Goal: Transaction & Acquisition: Purchase product/service

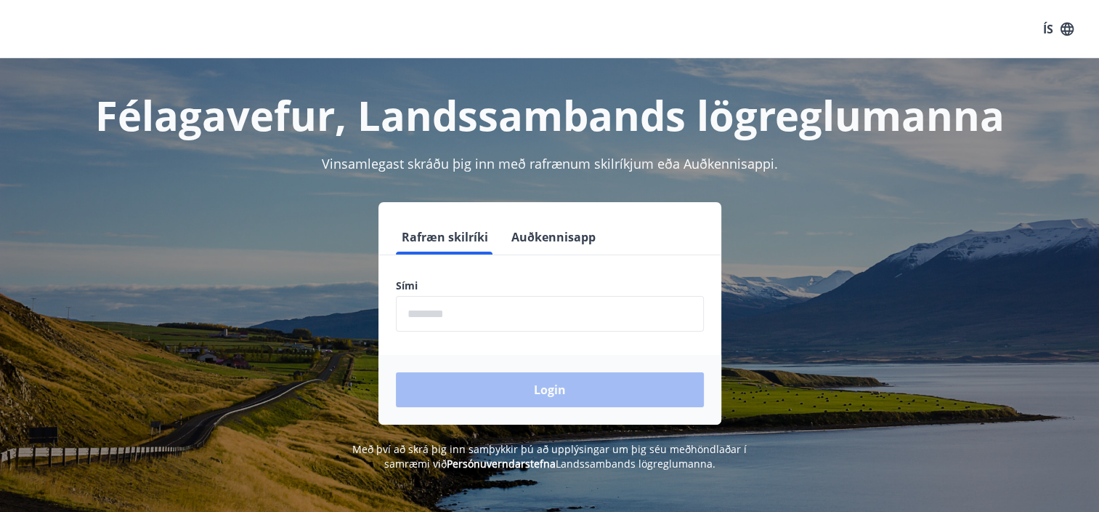
click at [558, 246] on button "Auðkennisapp" at bounding box center [554, 236] width 96 height 35
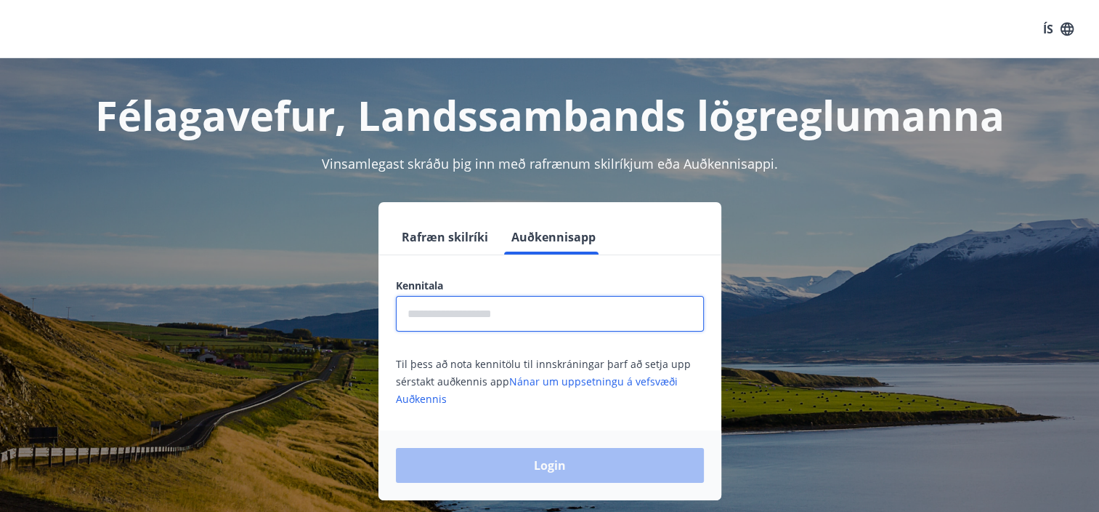
click at [543, 331] on input "text" at bounding box center [550, 314] width 308 height 36
type input "**********"
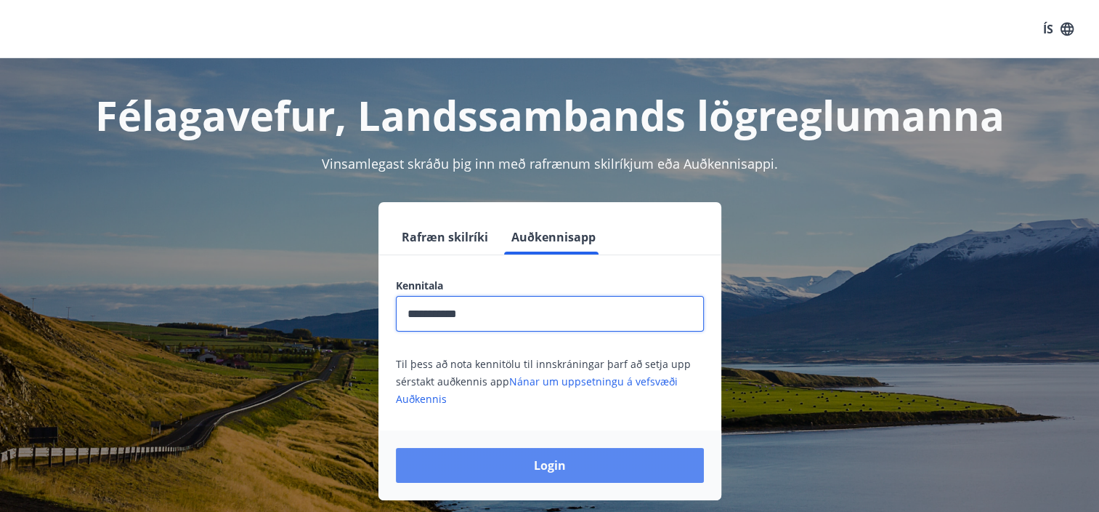
click at [542, 456] on button "Login" at bounding box center [550, 465] width 308 height 35
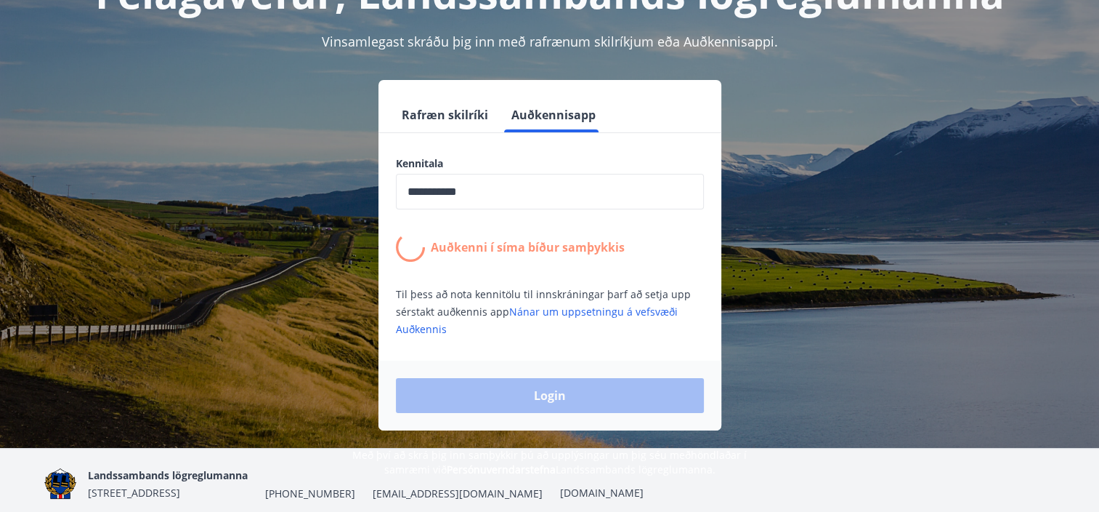
scroll to position [145, 0]
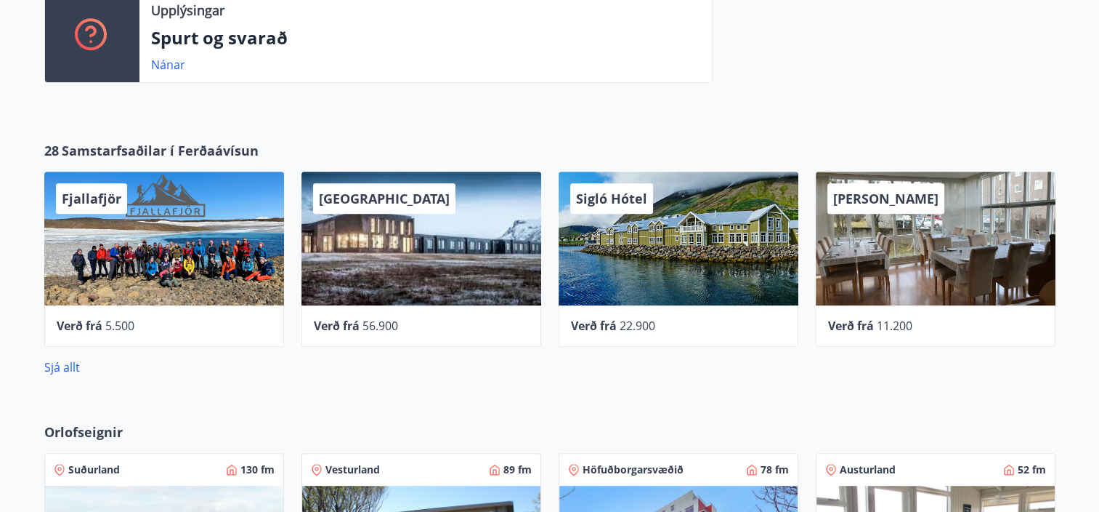
scroll to position [872, 0]
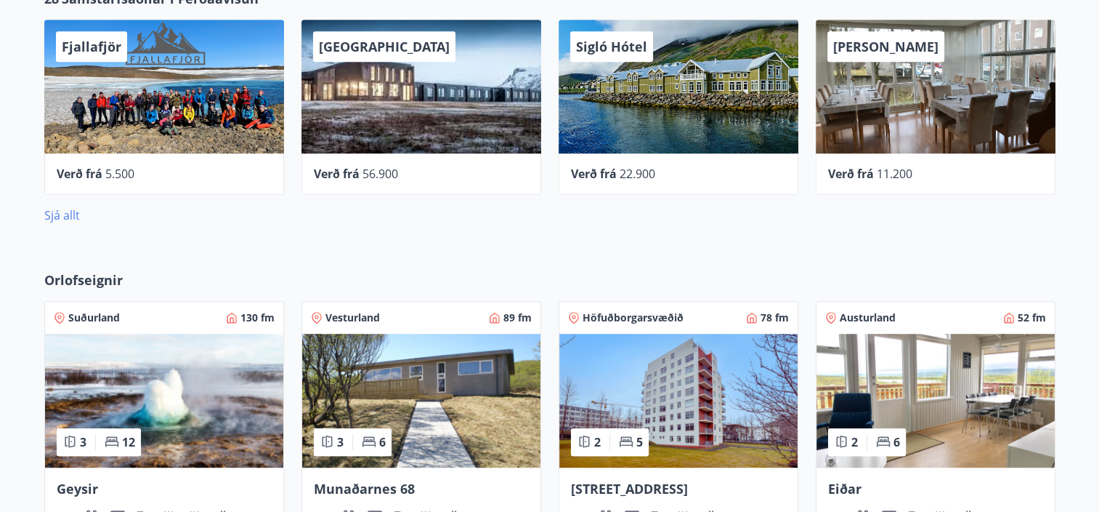
click at [52, 215] on link "Sjá allt" at bounding box center [62, 215] width 36 height 16
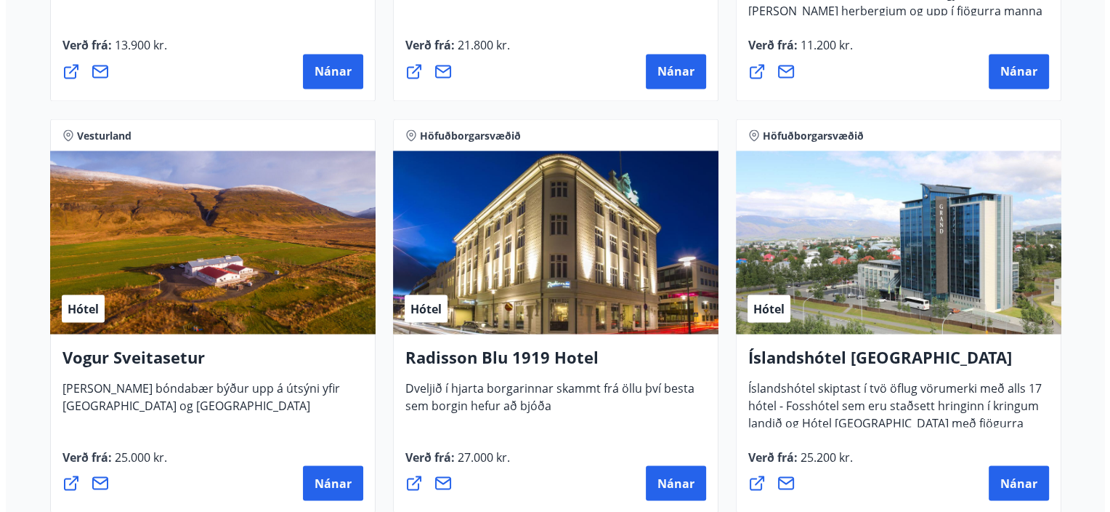
scroll to position [2616, 0]
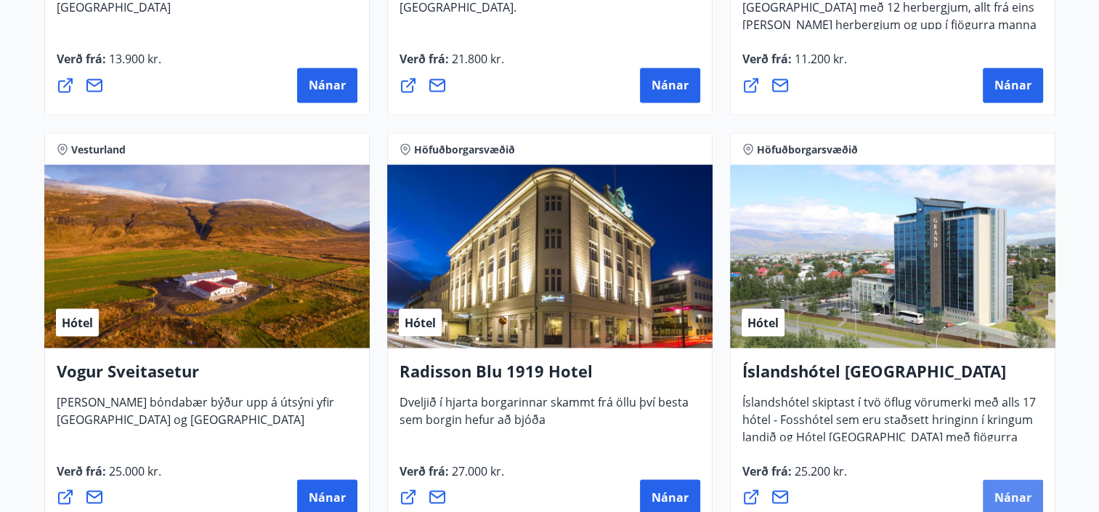
click at [1004, 501] on span "Nánar" at bounding box center [1013, 496] width 37 height 16
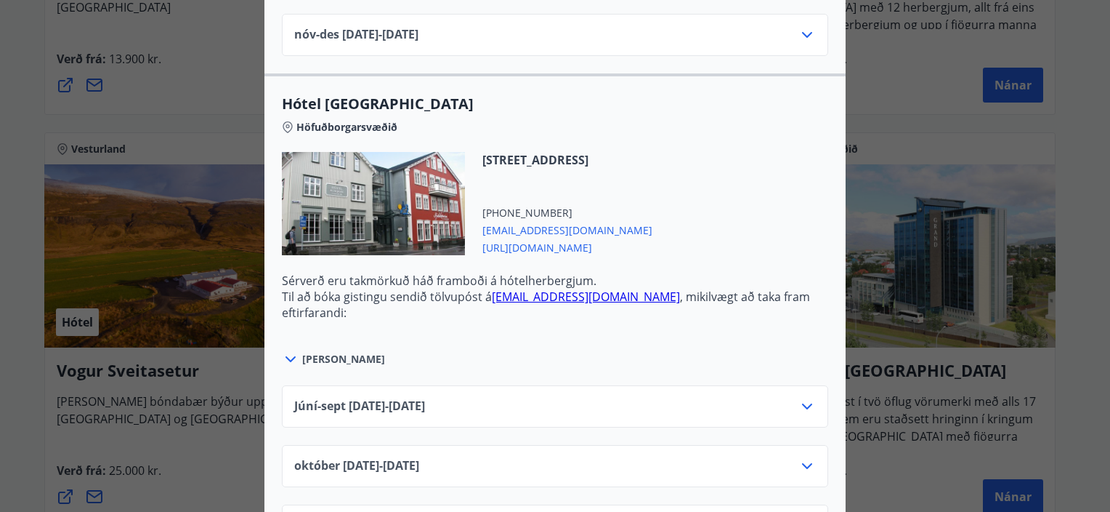
scroll to position [1017, 0]
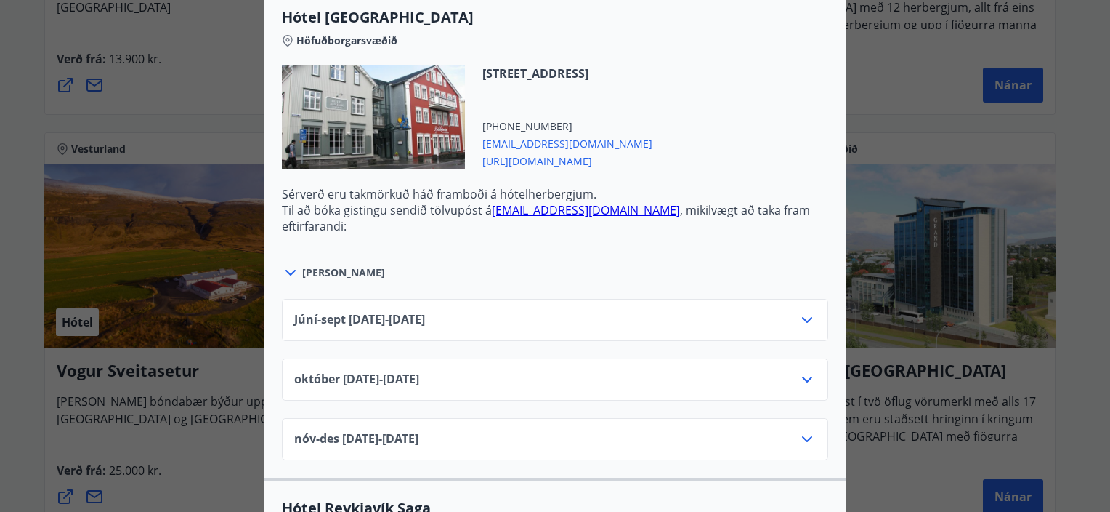
click at [590, 162] on span "[URL][DOMAIN_NAME]" at bounding box center [568, 159] width 170 height 17
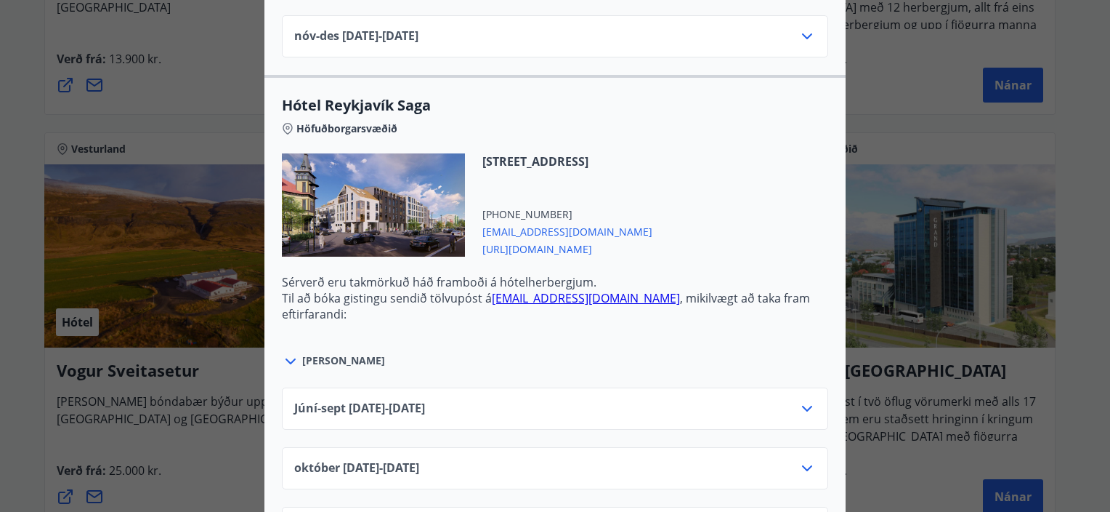
scroll to position [1453, 0]
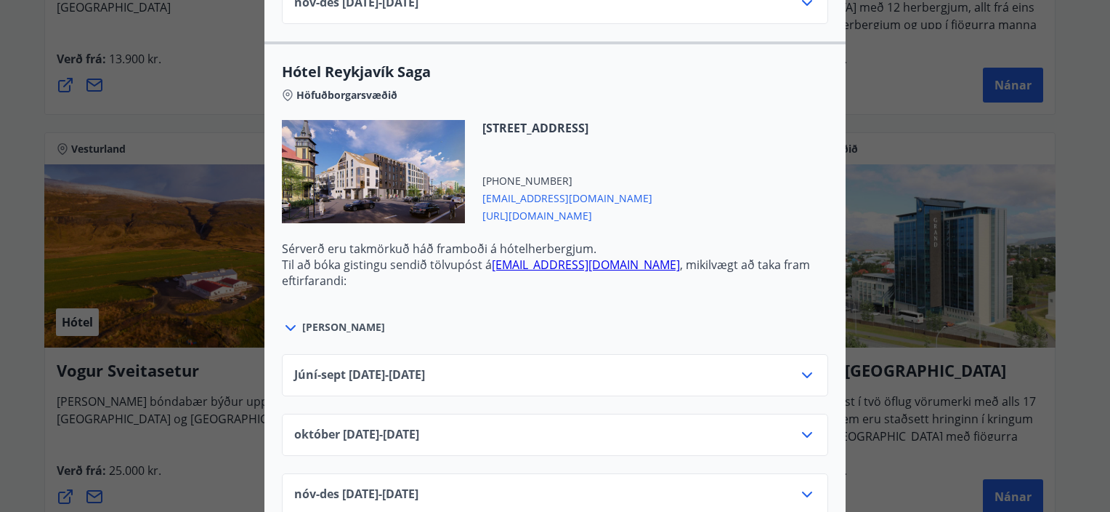
click at [602, 212] on span "[URL][DOMAIN_NAME]" at bounding box center [568, 214] width 170 height 17
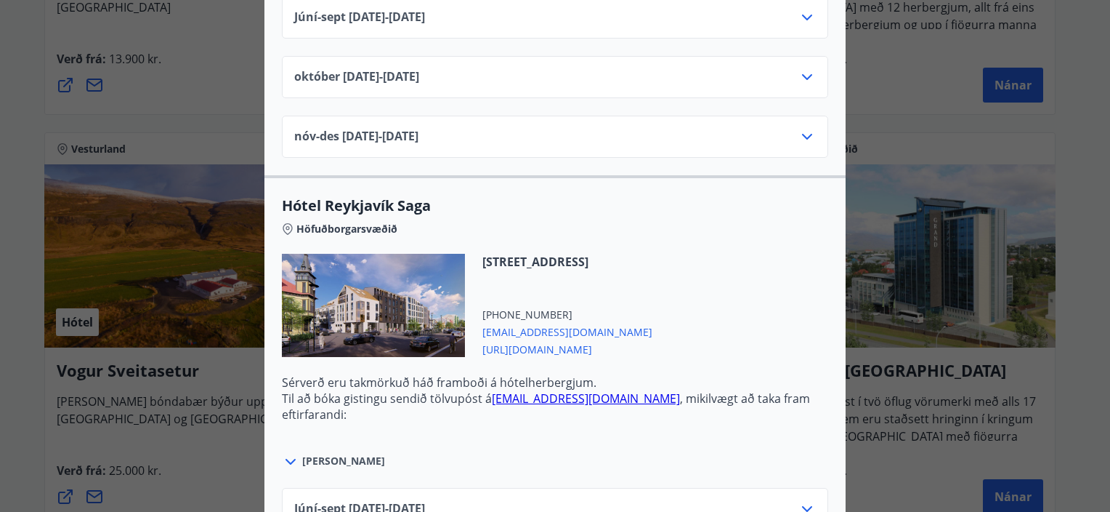
scroll to position [1308, 0]
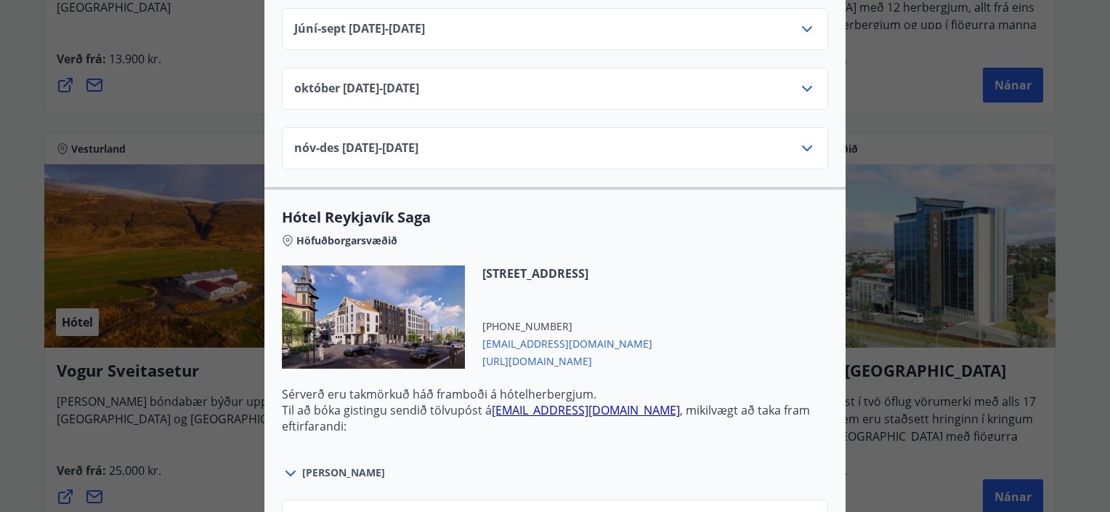
click at [599, 360] on span "[URL][DOMAIN_NAME]" at bounding box center [568, 359] width 170 height 17
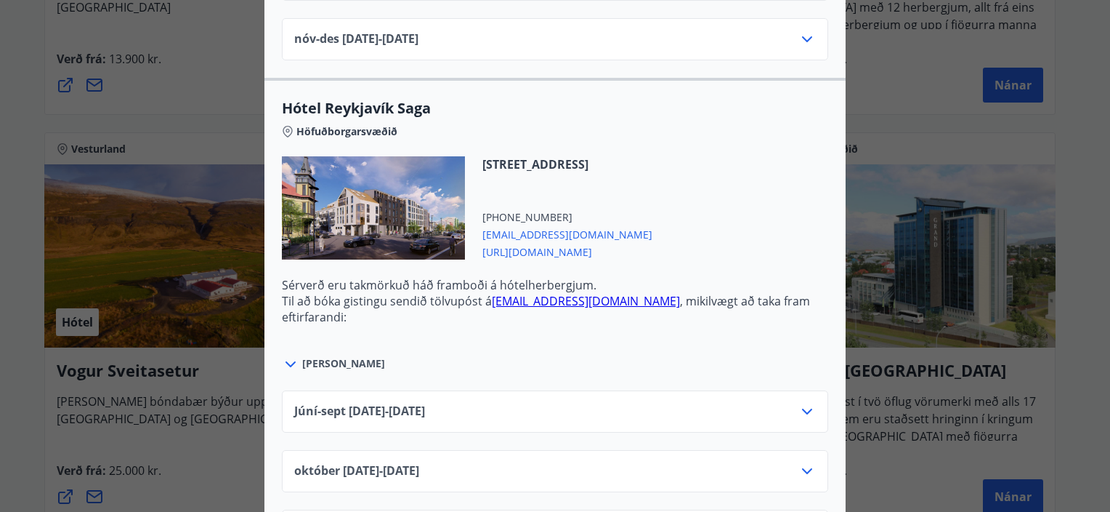
scroll to position [1453, 0]
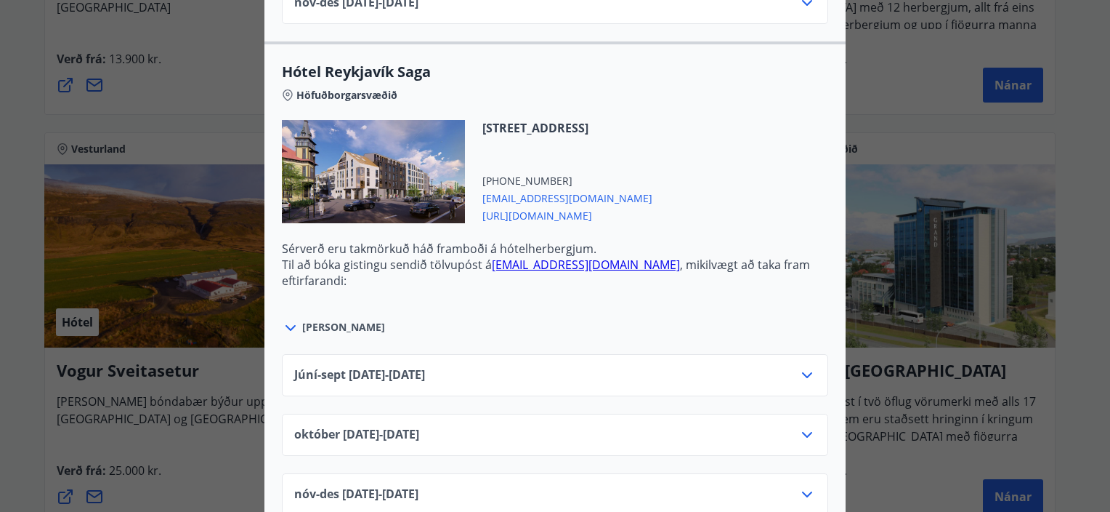
click at [718, 311] on div "[PERSON_NAME]" at bounding box center [555, 319] width 546 height 33
click at [783, 303] on div "[PERSON_NAME]" at bounding box center [555, 319] width 546 height 33
click at [282, 327] on icon at bounding box center [290, 327] width 17 height 17
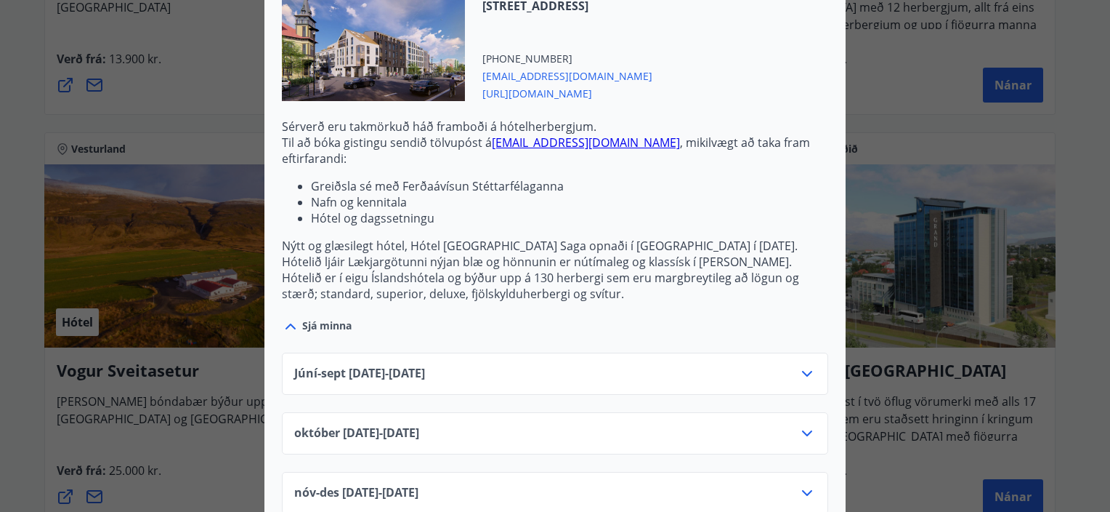
scroll to position [1599, 0]
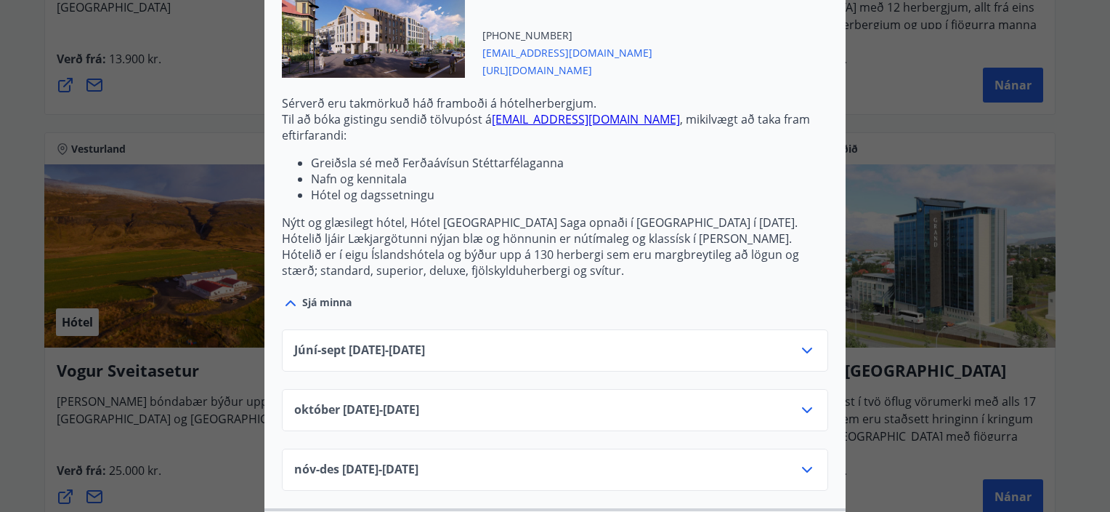
click at [537, 231] on p "Nýtt og glæsilegt hótel, Hótel [GEOGRAPHIC_DATA] Saga opnaði í [GEOGRAPHIC_DATA…" at bounding box center [555, 246] width 546 height 64
click at [605, 228] on p "Nýtt og glæsilegt hótel, Hótel [GEOGRAPHIC_DATA] Saga opnaði í [GEOGRAPHIC_DATA…" at bounding box center [555, 246] width 546 height 64
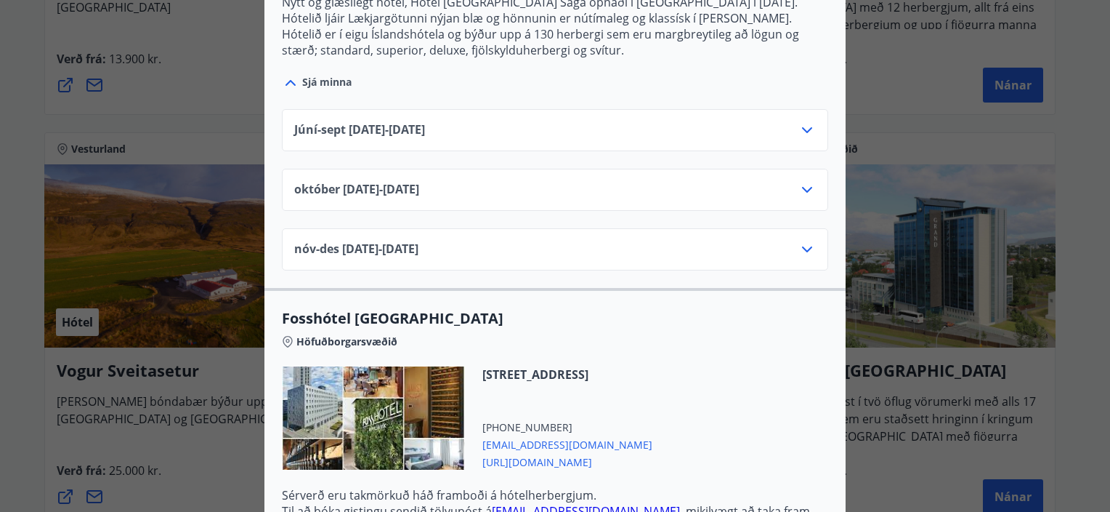
scroll to position [1889, 0]
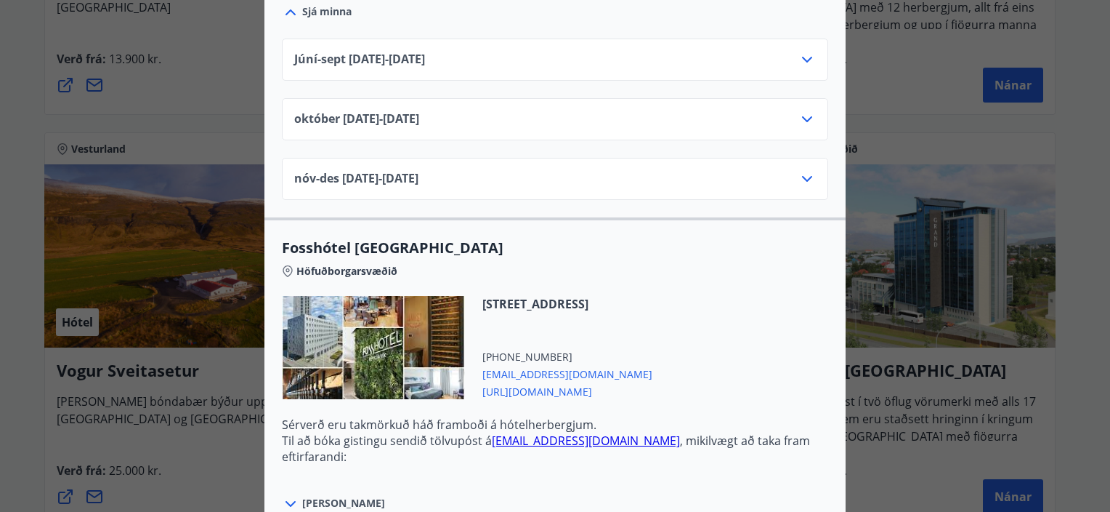
click at [803, 52] on icon at bounding box center [807, 59] width 17 height 17
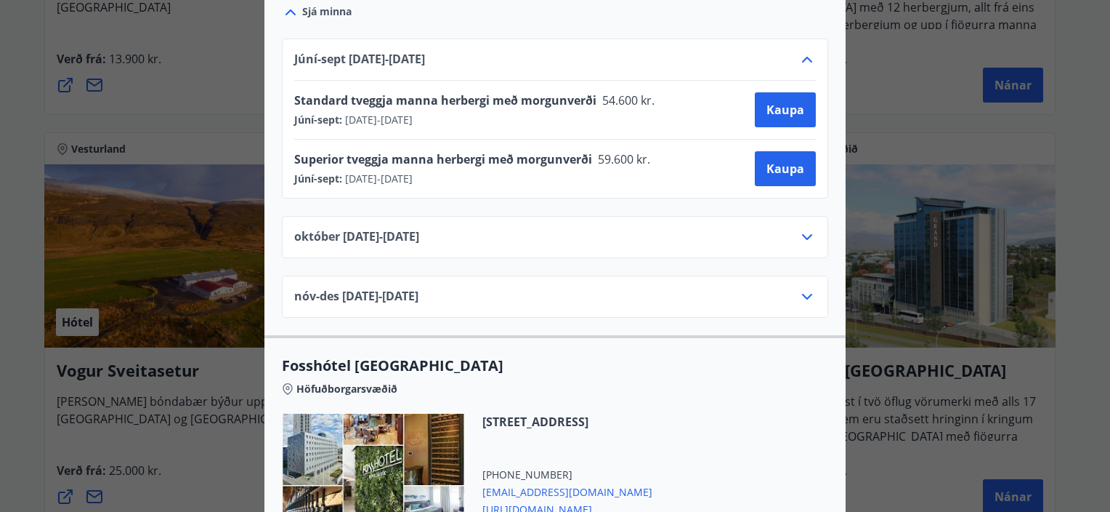
click at [658, 219] on div "[DATE]10.25 - [DATE]" at bounding box center [555, 237] width 546 height 42
click at [776, 106] on span "Kaupa" at bounding box center [786, 110] width 38 height 16
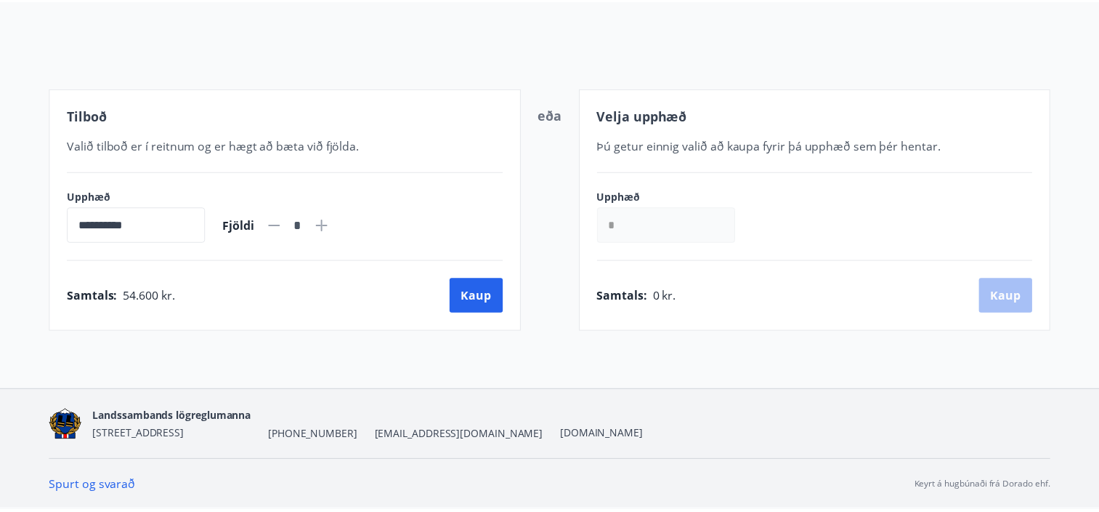
scroll to position [142, 0]
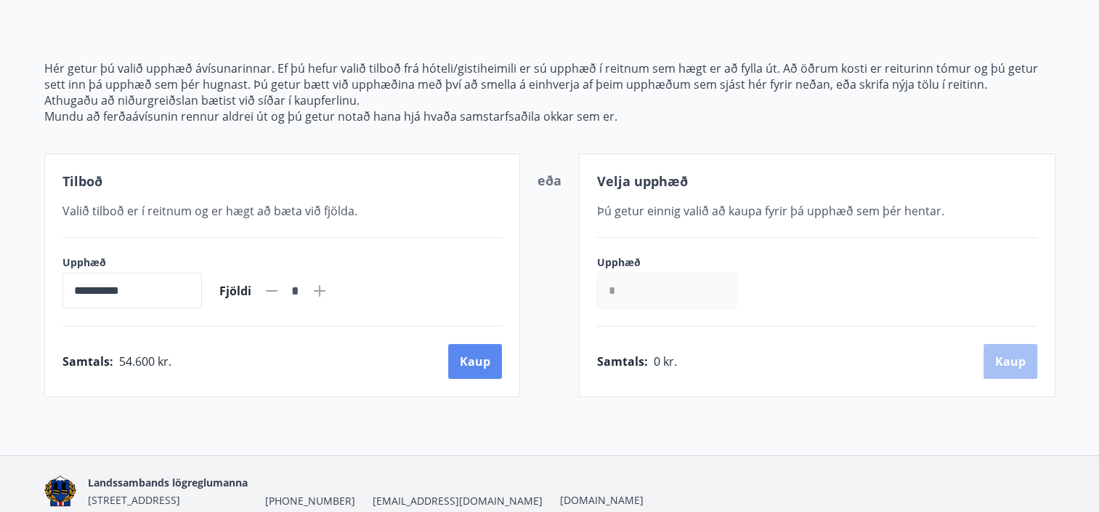
click at [490, 368] on button "Kaup" at bounding box center [475, 361] width 54 height 35
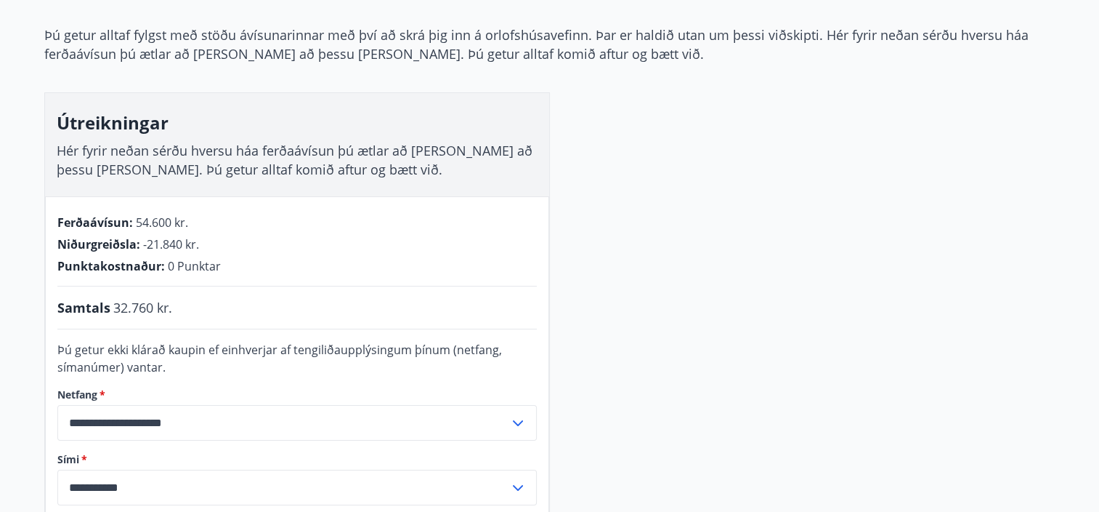
scroll to position [287, 0]
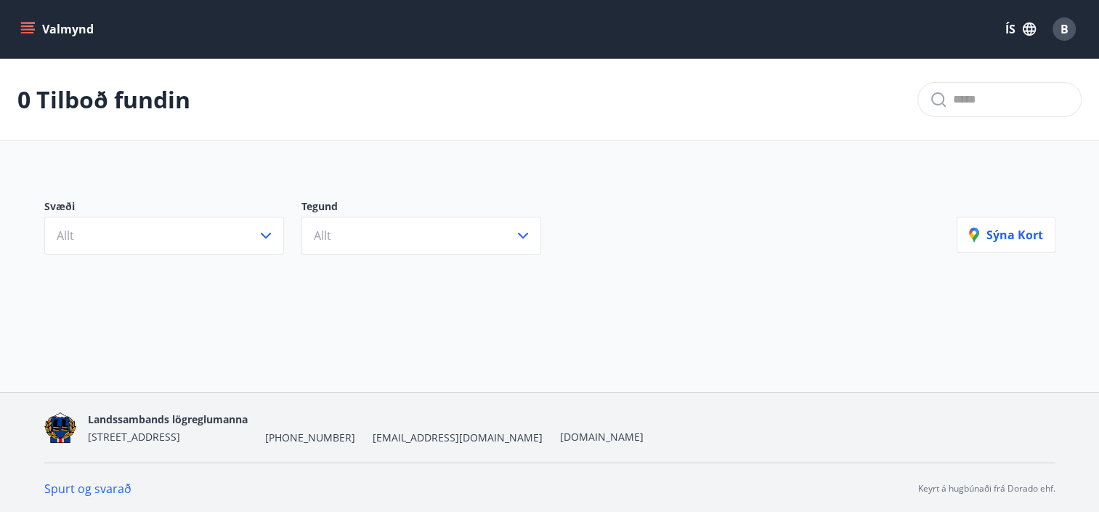
scroll to position [1, 0]
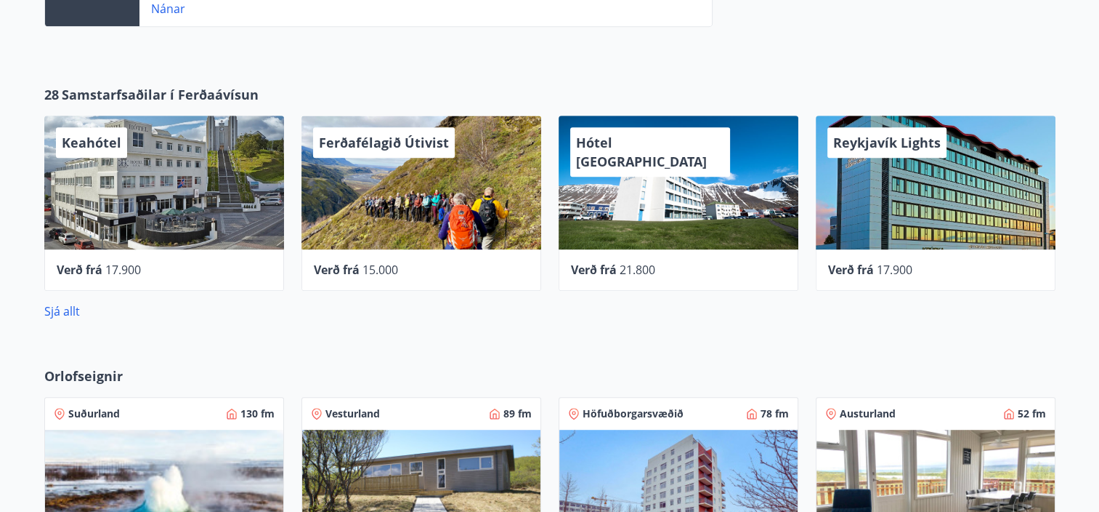
scroll to position [864, 0]
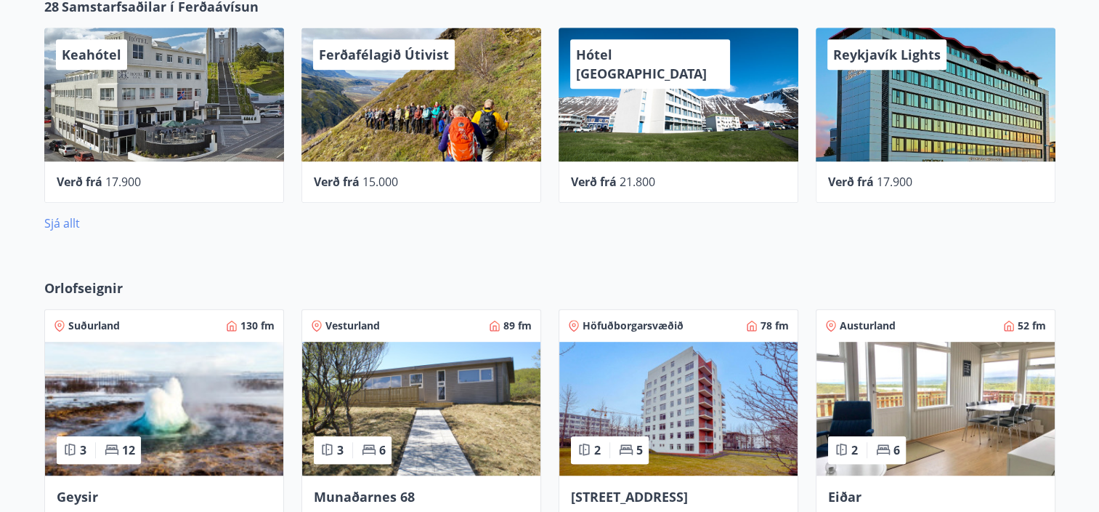
click at [74, 224] on link "Sjá allt" at bounding box center [62, 223] width 36 height 16
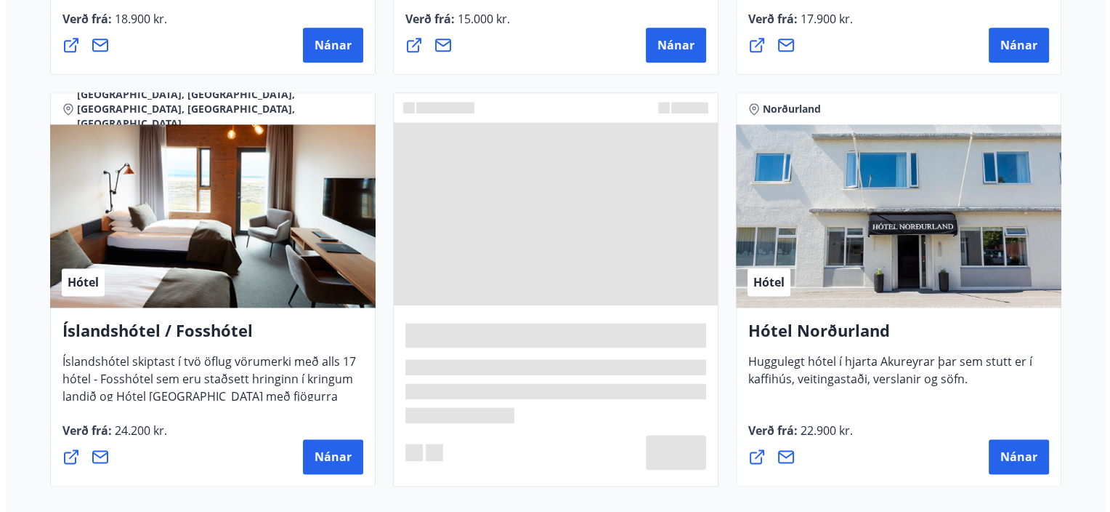
scroll to position [2035, 0]
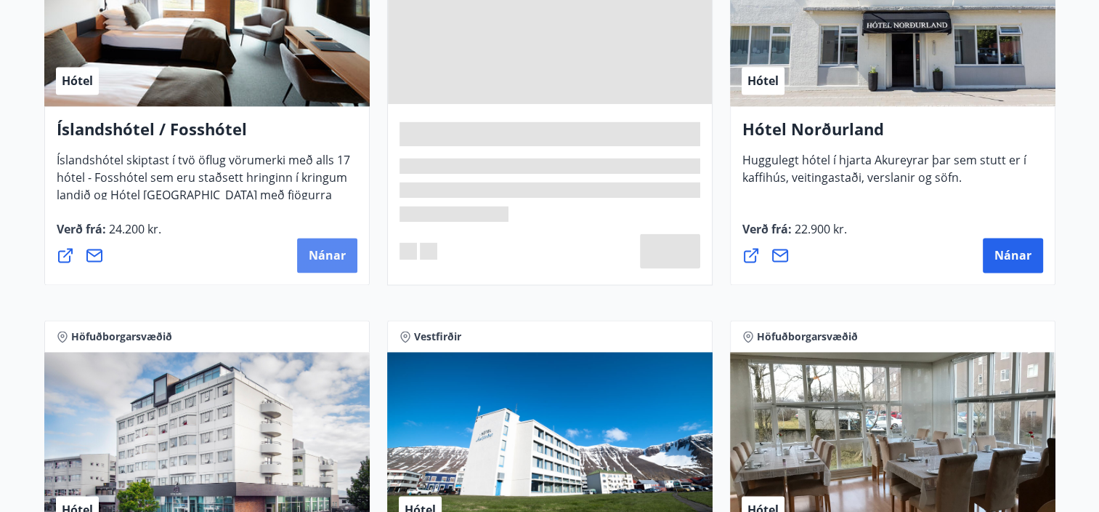
click at [333, 254] on span "Nánar" at bounding box center [327, 255] width 37 height 16
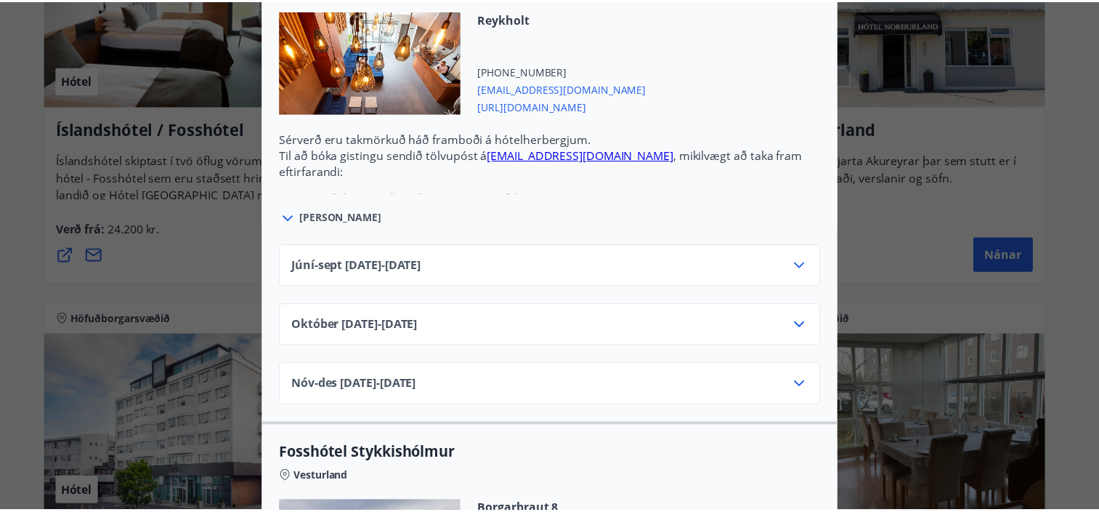
scroll to position [0, 0]
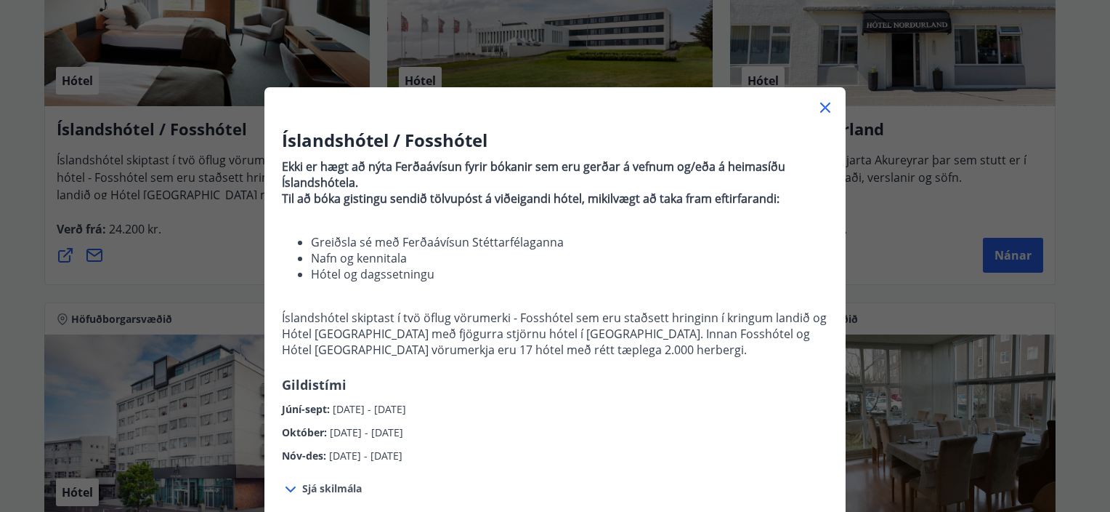
click at [820, 106] on icon at bounding box center [825, 107] width 10 height 10
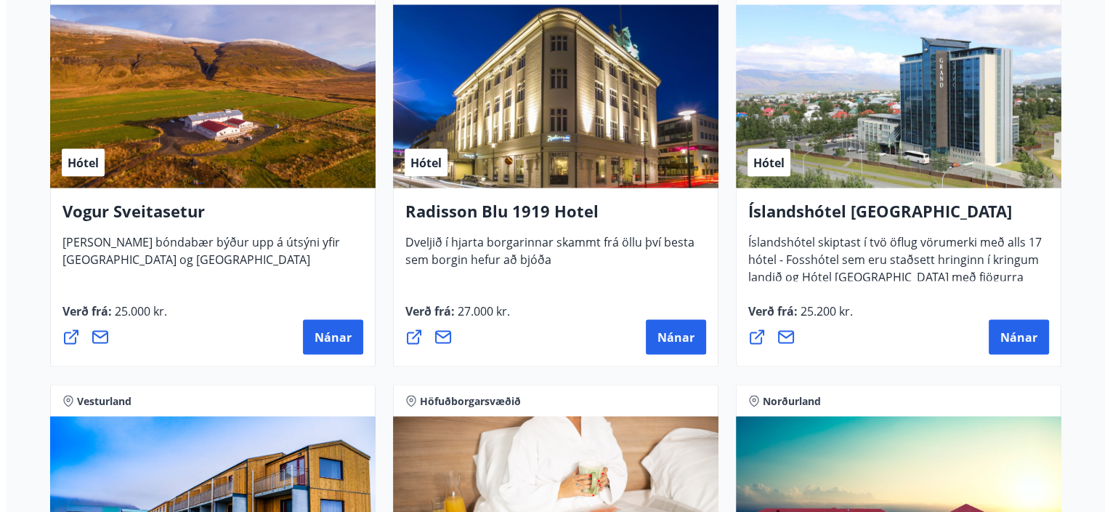
scroll to position [3052, 0]
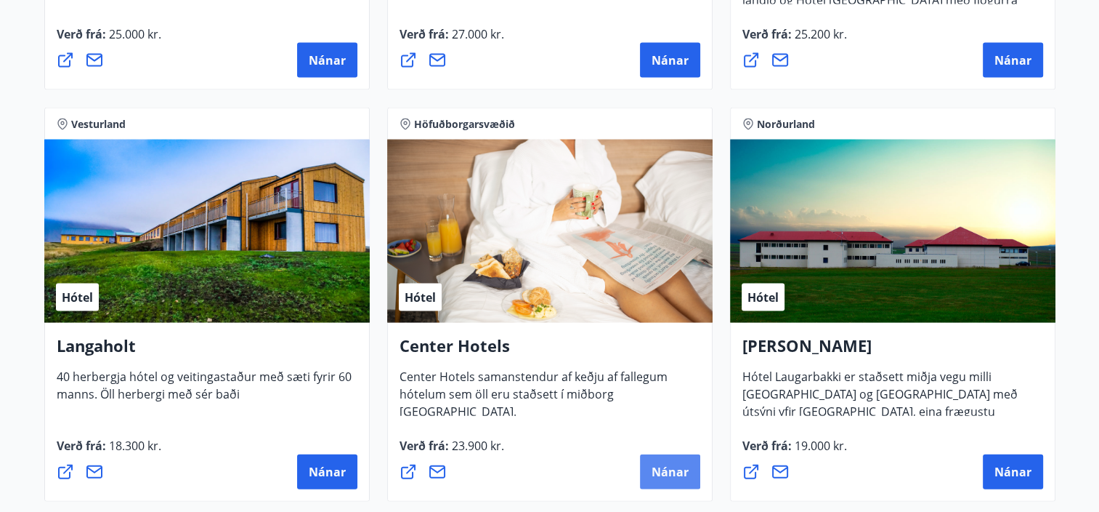
click at [674, 466] on span "Nánar" at bounding box center [670, 472] width 37 height 16
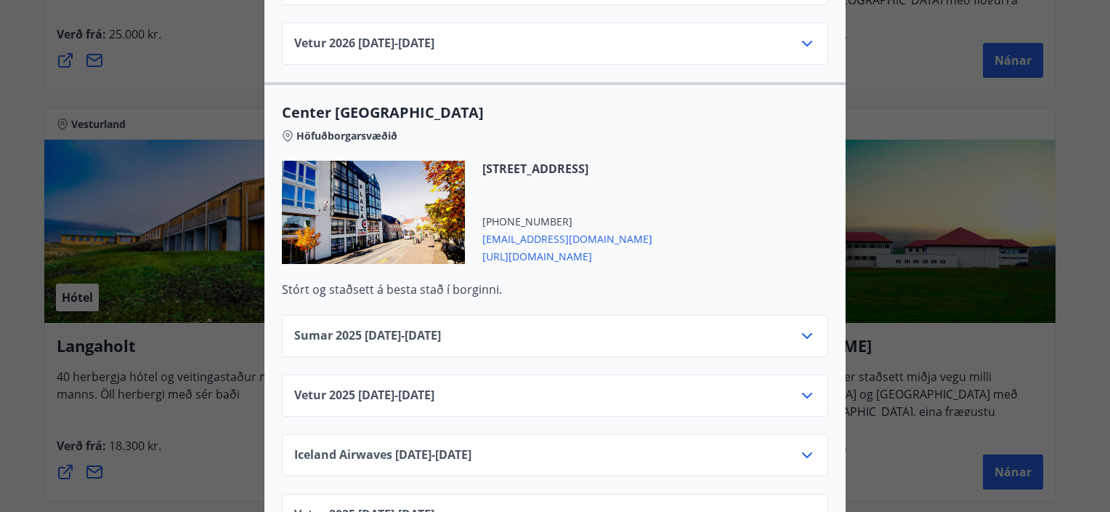
scroll to position [1017, 0]
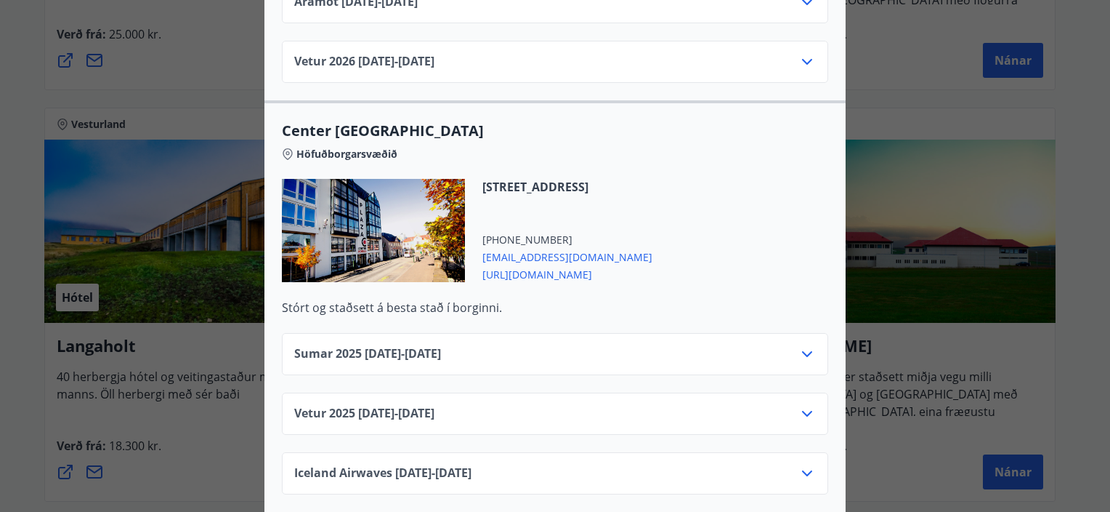
click at [818, 340] on div "Sumar [PHONE_NUMBER][DATE] - [DATE]" at bounding box center [555, 354] width 546 height 42
click at [804, 345] on icon at bounding box center [807, 353] width 17 height 17
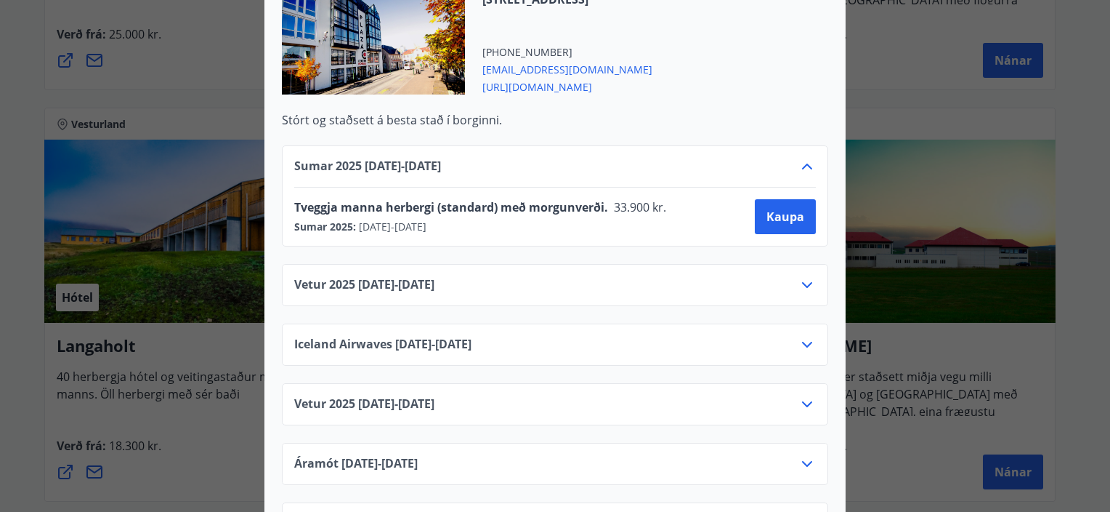
scroll to position [1163, 0]
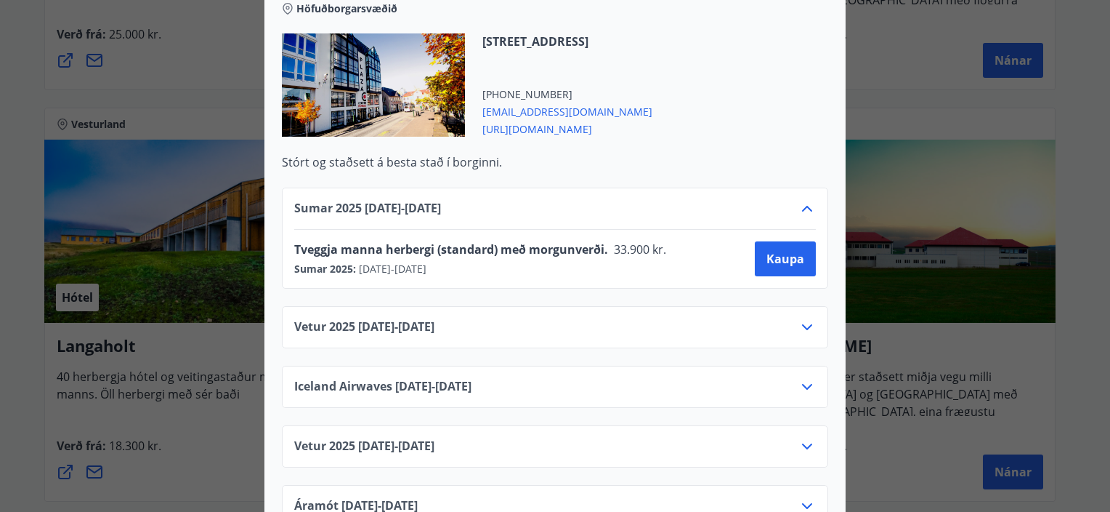
click at [601, 187] on div "Sumar [PHONE_NUMBER][DATE] - [DATE] Tveggja manna herbergi (standard) með morgu…" at bounding box center [555, 237] width 546 height 101
click at [589, 119] on span "[URL][DOMAIN_NAME]" at bounding box center [568, 127] width 170 height 17
click at [767, 251] on span "Kaupa" at bounding box center [786, 259] width 38 height 16
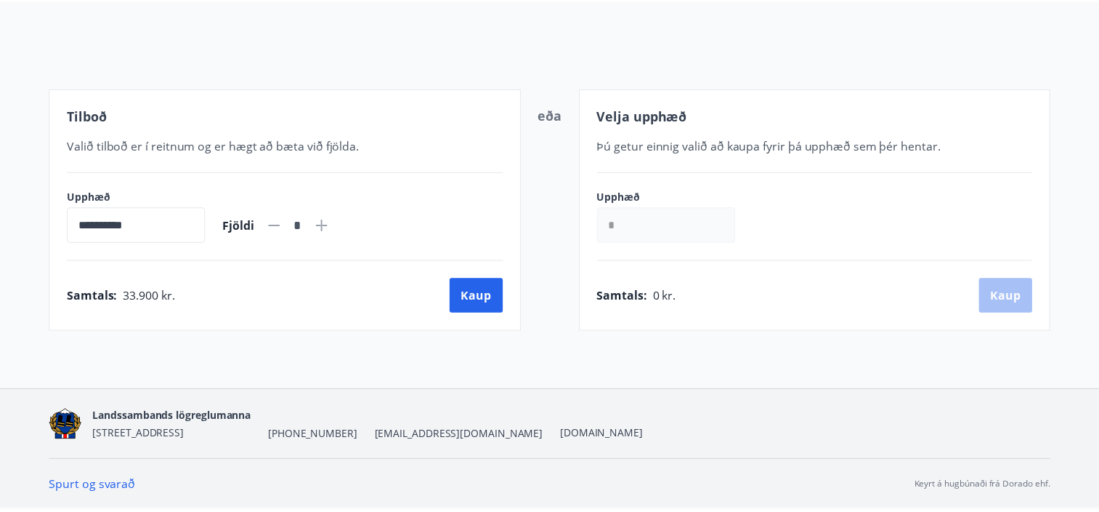
scroll to position [142, 0]
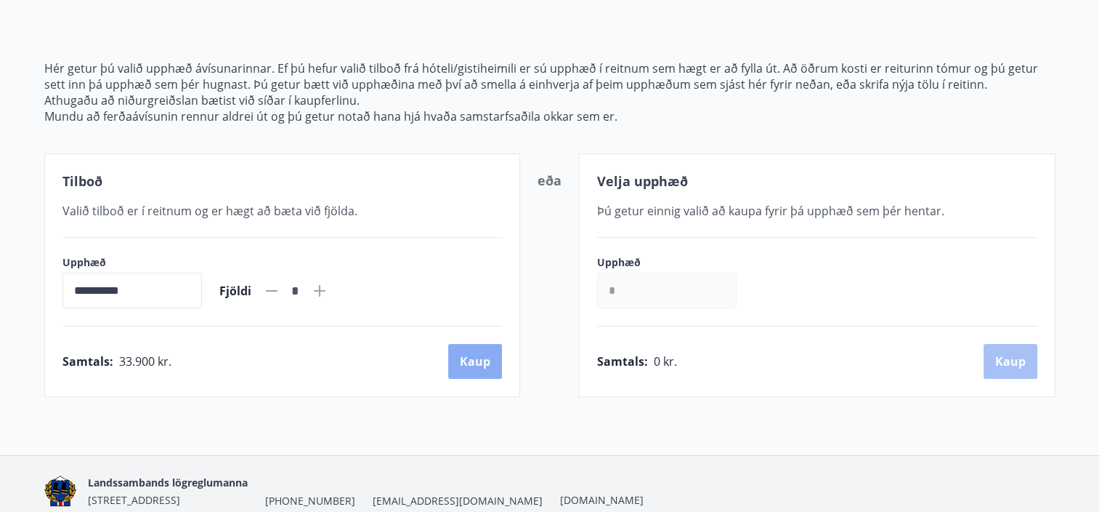
click at [487, 366] on button "Kaup" at bounding box center [475, 361] width 54 height 35
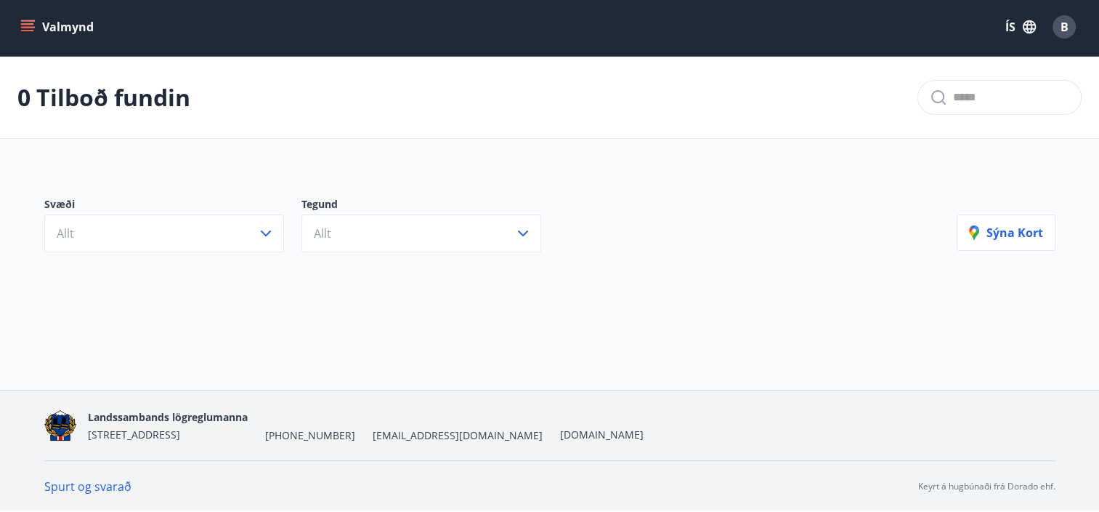
scroll to position [1, 0]
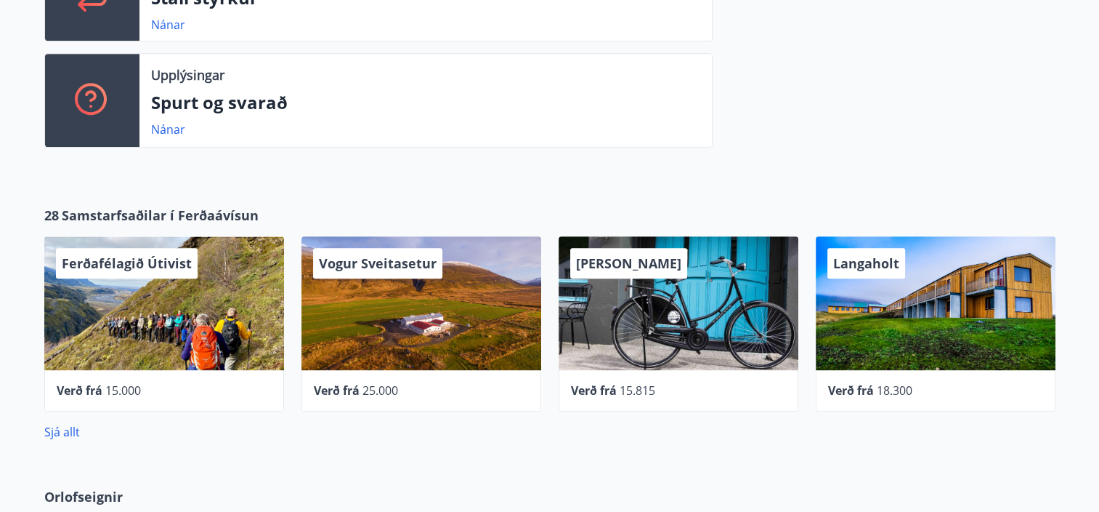
scroll to position [711, 0]
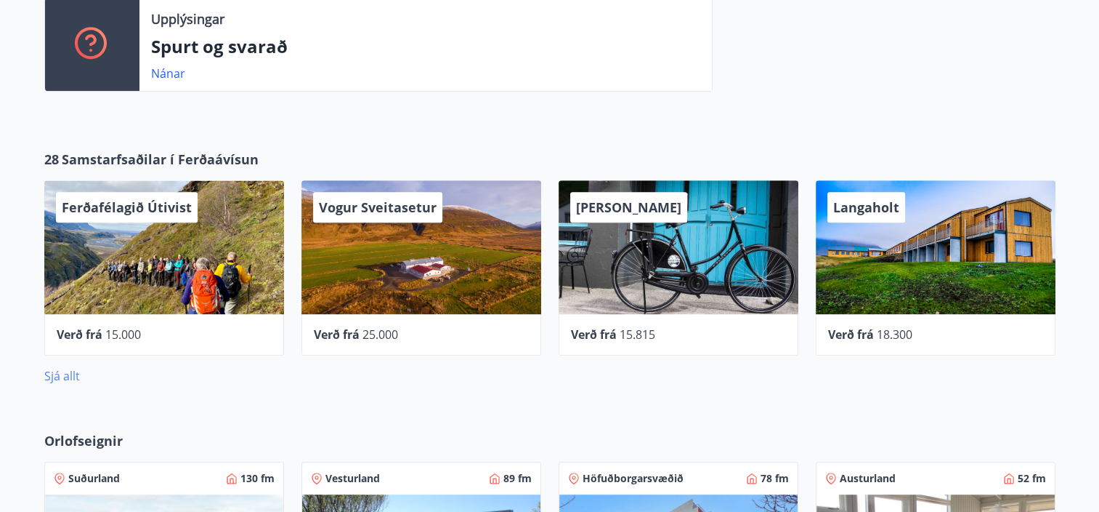
click at [70, 375] on link "Sjá allt" at bounding box center [62, 376] width 36 height 16
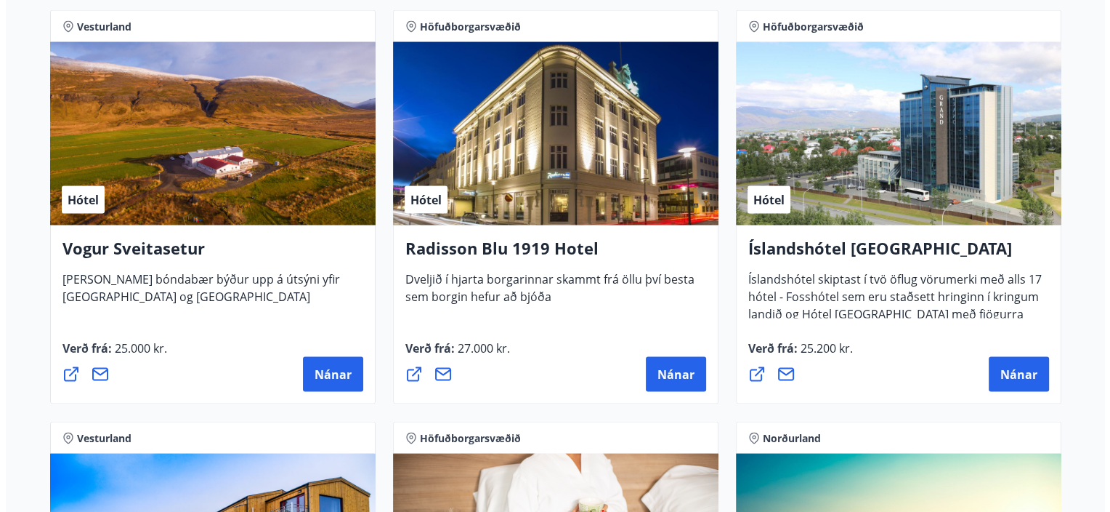
scroll to position [2746, 0]
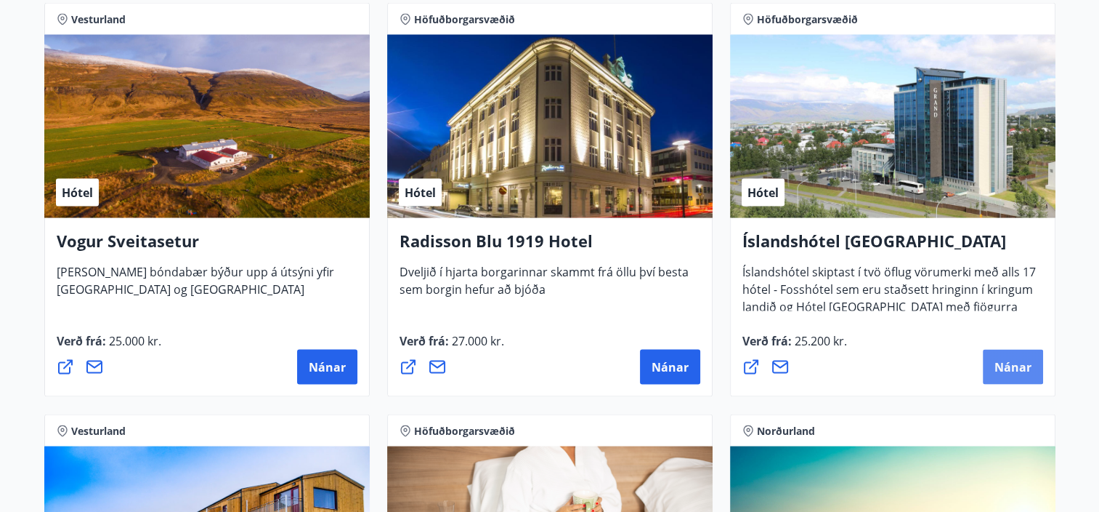
click at [1009, 375] on button "Nánar" at bounding box center [1013, 366] width 60 height 35
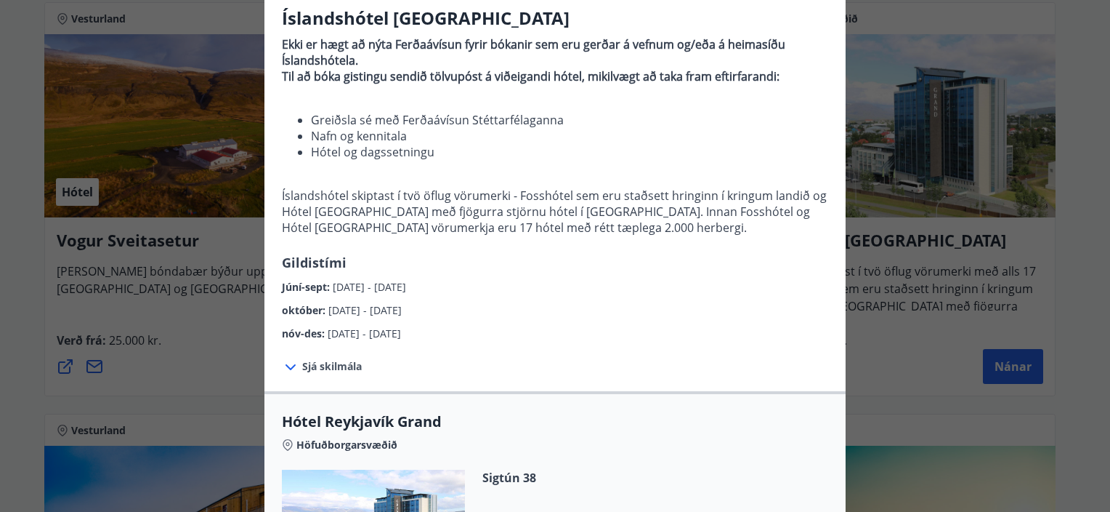
scroll to position [145, 0]
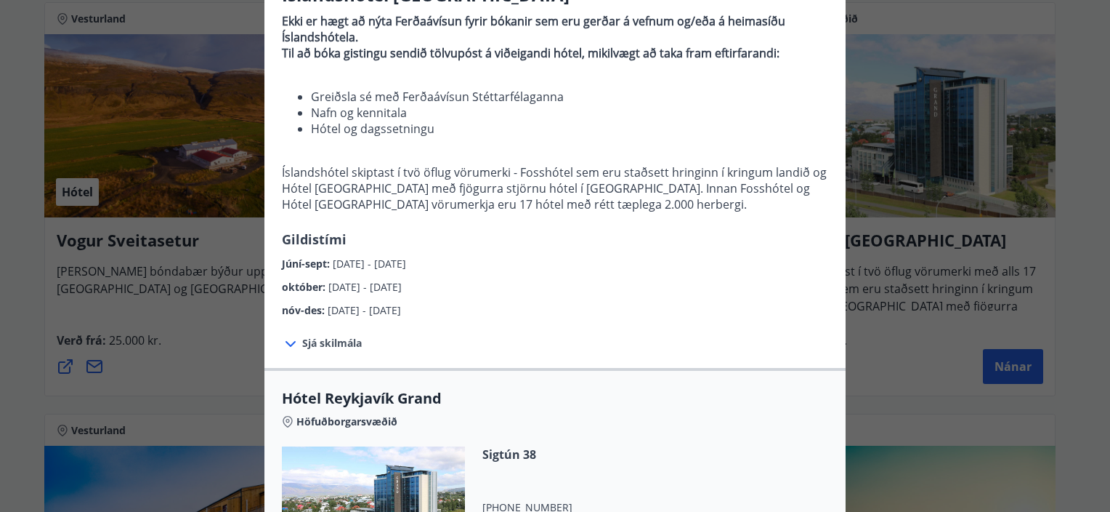
click at [286, 344] on icon at bounding box center [291, 344] width 10 height 6
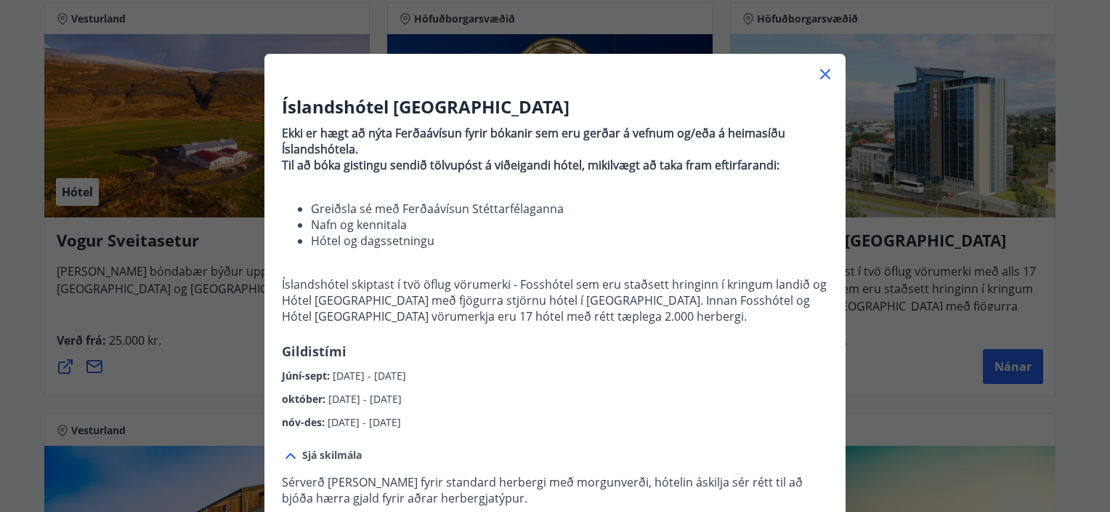
scroll to position [0, 0]
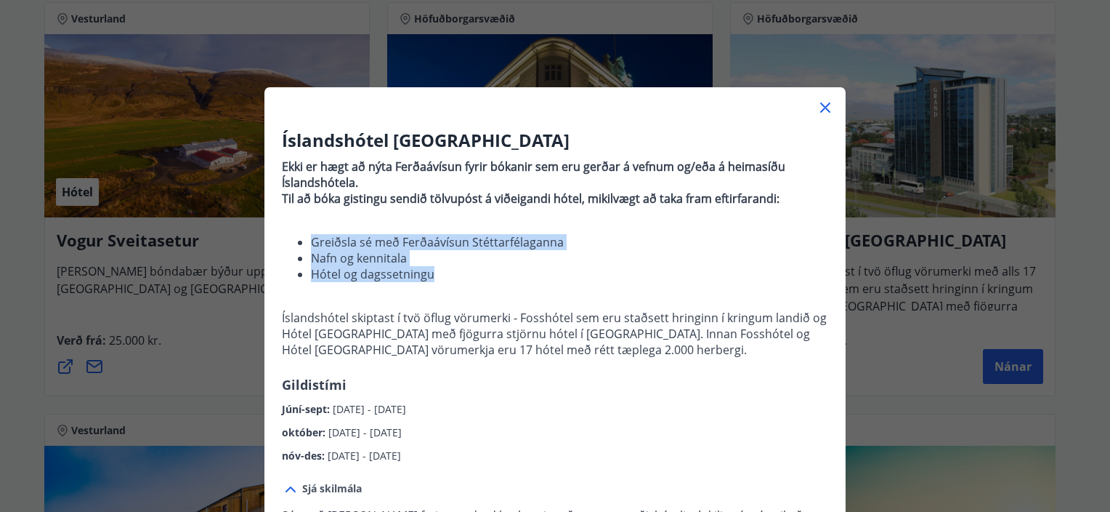
drag, startPoint x: 295, startPoint y: 235, endPoint x: 522, endPoint y: 294, distance: 234.2
click at [522, 294] on p "Ekki er hægt að nýta Ferðaávísun fyrir bókanir sem eru gerðar á vefnum og/eða á…" at bounding box center [555, 264] width 546 height 222
copy p "Greiðsla sé með Ferðaávísun Stéttarfélaganna Nafn og kennitala Hótel og dagsset…"
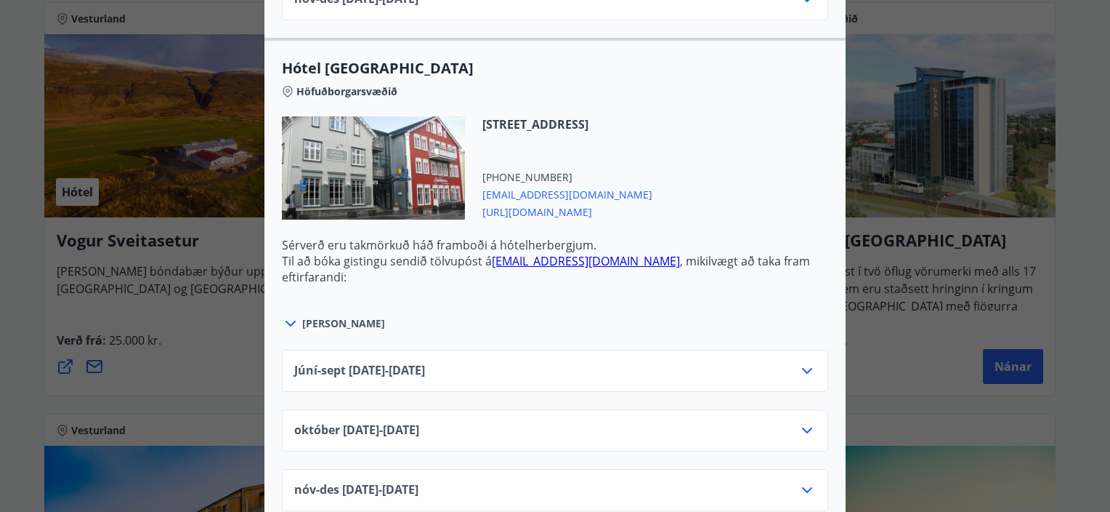
scroll to position [1163, 0]
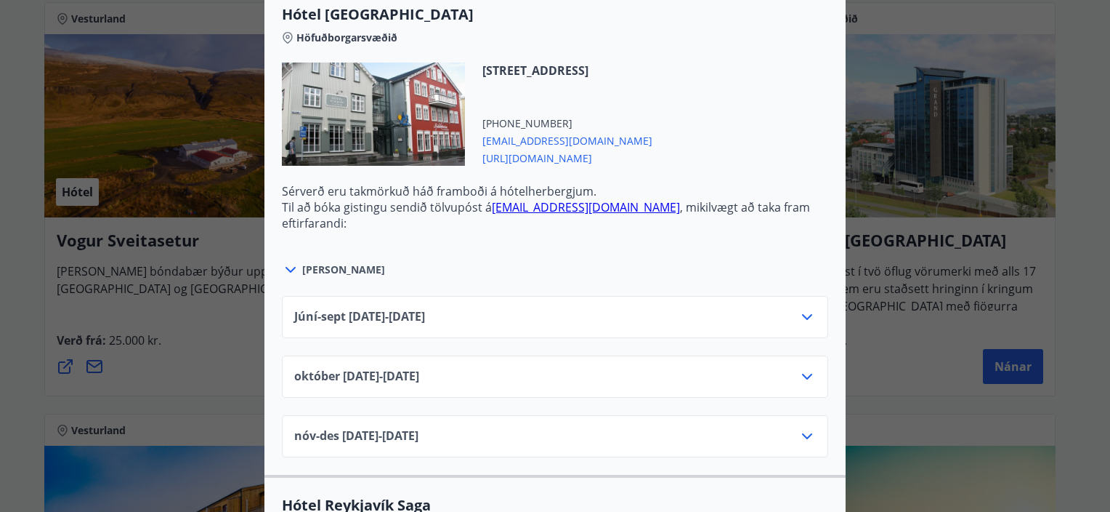
drag, startPoint x: 636, startPoint y: 138, endPoint x: 469, endPoint y: 145, distance: 166.6
click at [469, 145] on div "[STREET_ADDRESS] [PHONE_NUMBER] [EMAIL_ADDRESS][DOMAIN_NAME] [URL][DOMAIN_NAME]" at bounding box center [558, 113] width 187 height 103
copy span "[EMAIL_ADDRESS][DOMAIN_NAME]"
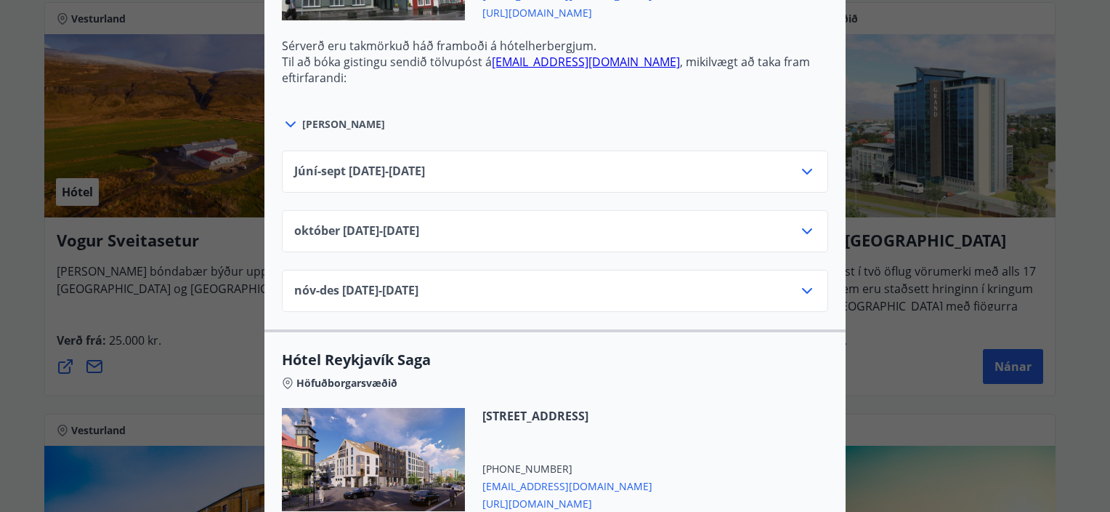
scroll to position [1017, 0]
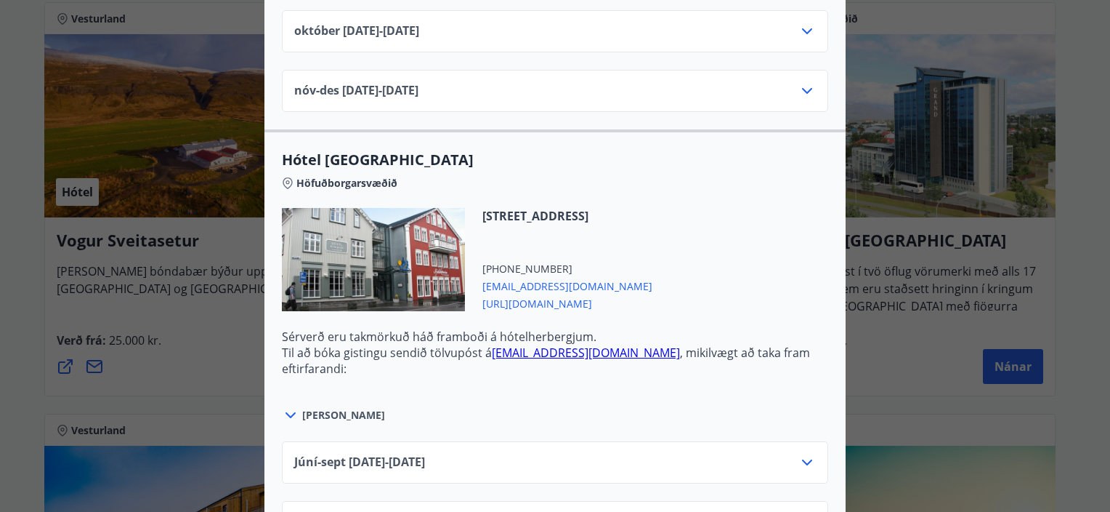
click at [707, 246] on div "[STREET_ADDRESS] [PHONE_NUMBER] [EMAIL_ADDRESS][DOMAIN_NAME] [URL][DOMAIN_NAME]" at bounding box center [555, 268] width 546 height 121
click at [679, 400] on div "[PERSON_NAME]" at bounding box center [555, 407] width 546 height 33
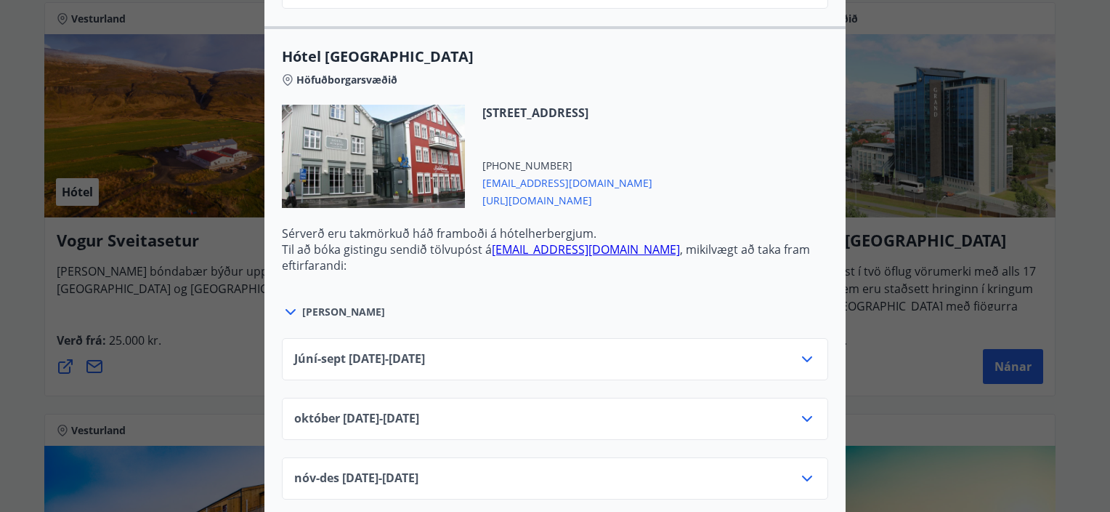
scroll to position [1163, 0]
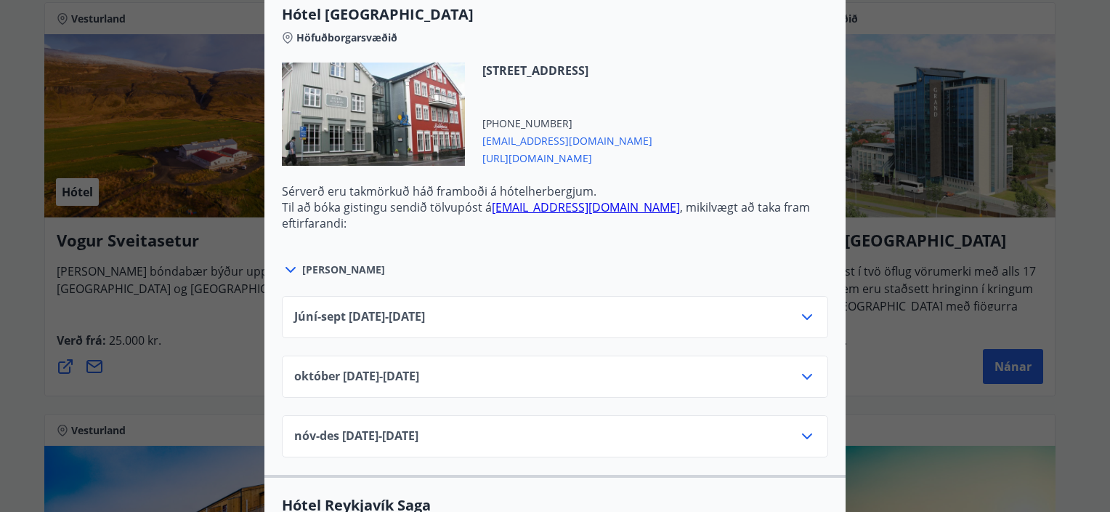
click at [802, 308] on icon at bounding box center [807, 316] width 17 height 17
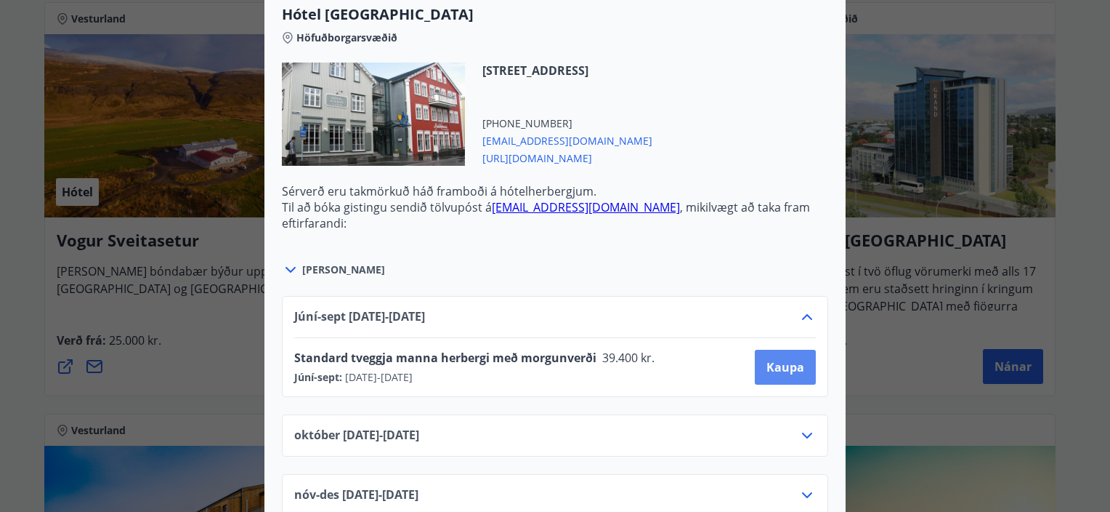
click at [788, 361] on span "Kaupa" at bounding box center [786, 367] width 38 height 16
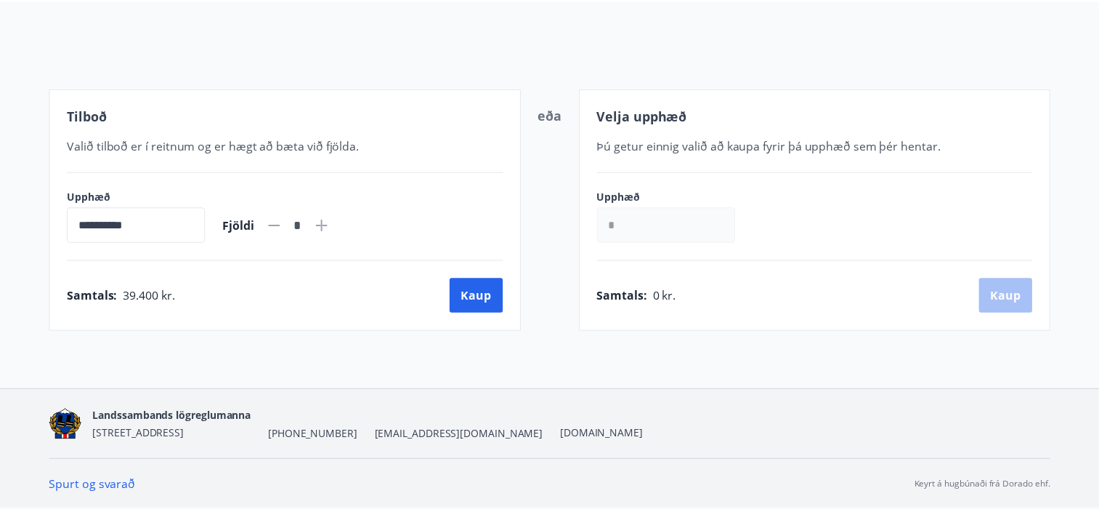
scroll to position [142, 0]
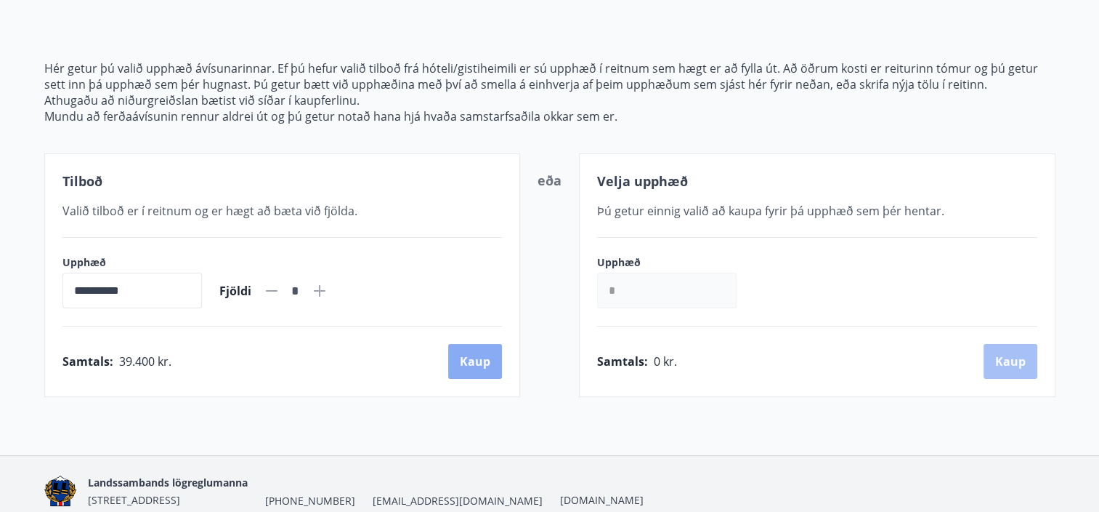
click at [478, 365] on button "Kaup" at bounding box center [475, 361] width 54 height 35
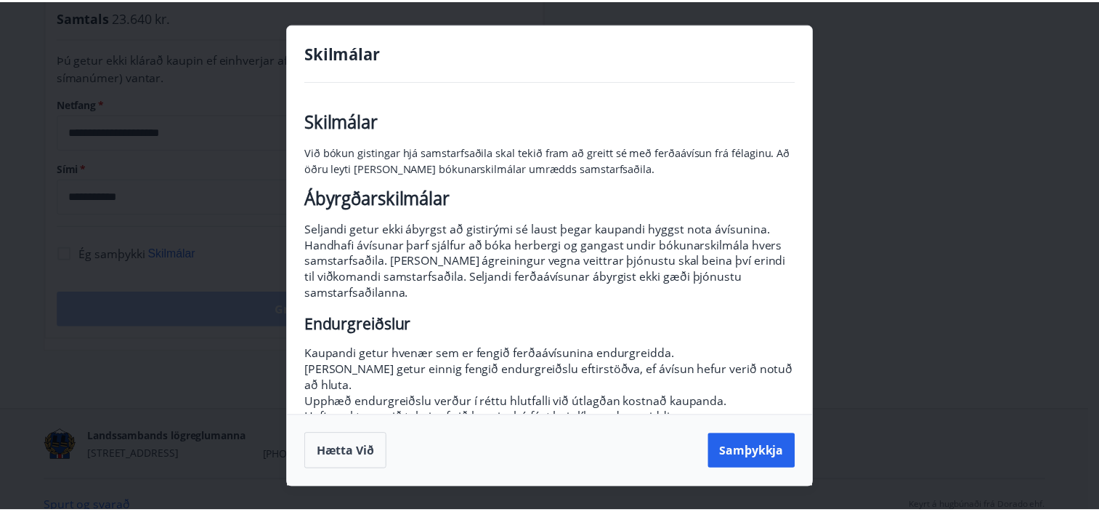
scroll to position [198, 0]
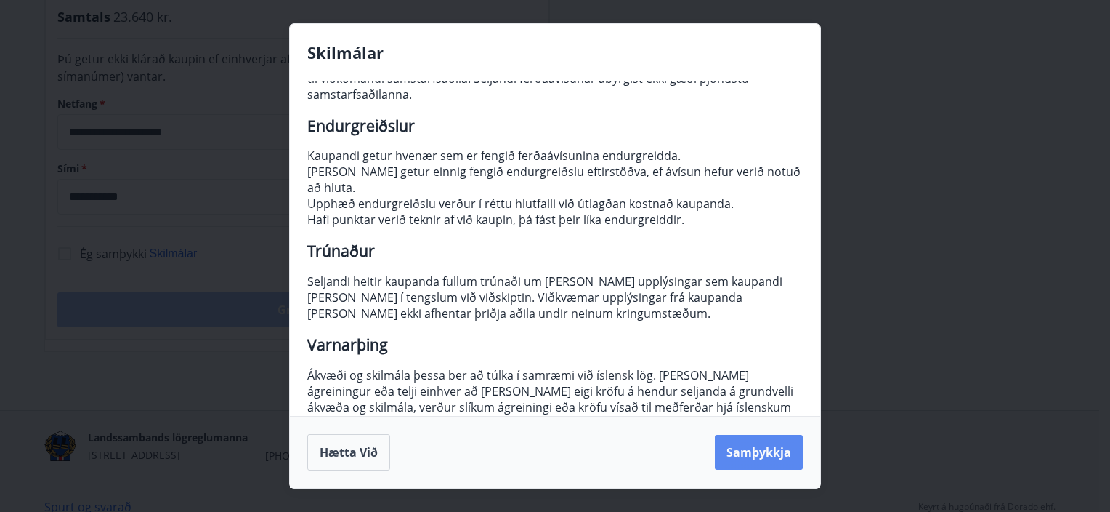
click at [760, 451] on button "Samþykkja" at bounding box center [759, 452] width 88 height 35
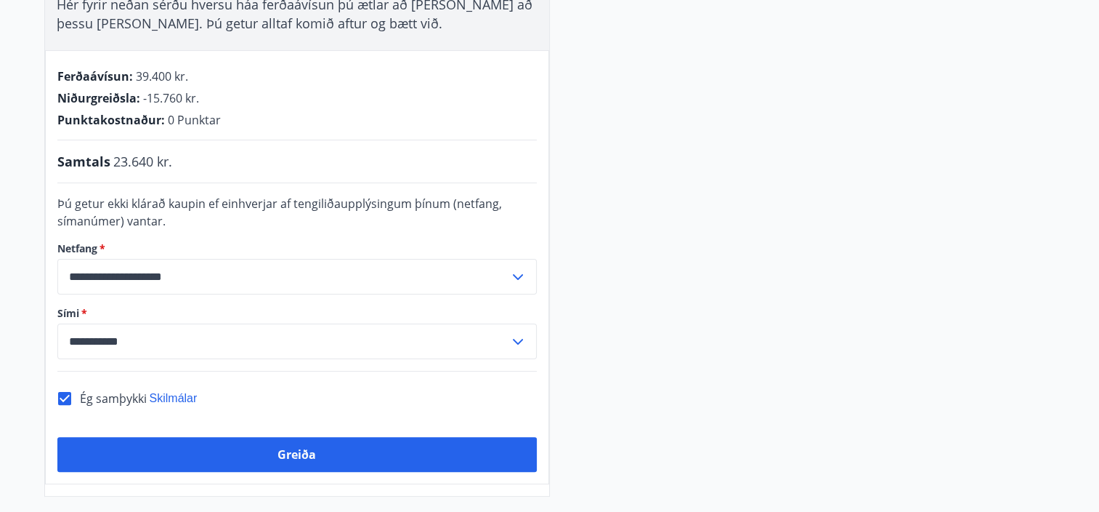
scroll to position [305, 0]
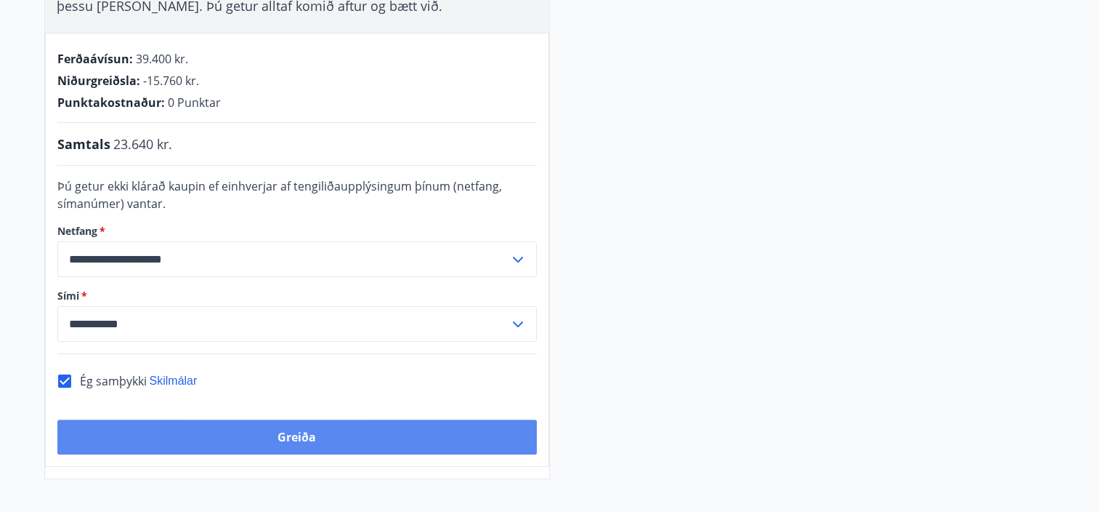
click at [331, 440] on button "Greiða" at bounding box center [297, 436] width 480 height 35
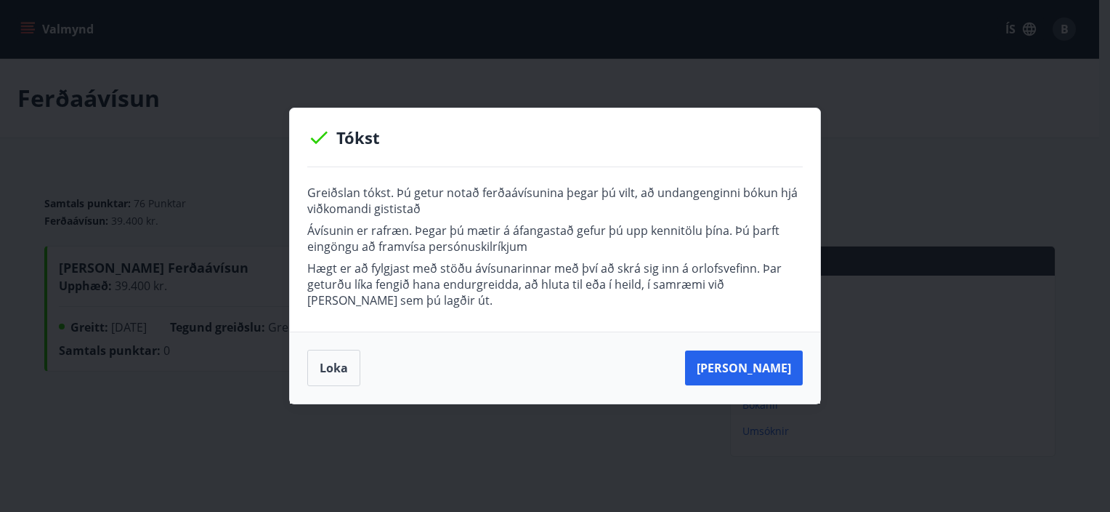
click at [736, 240] on p "Ávísunin er rafræn. Þegar þú mætir á áfangastað gefur þú upp kennitölu þína. Þú…" at bounding box center [555, 238] width 496 height 32
click at [339, 366] on button "Loka" at bounding box center [333, 368] width 53 height 36
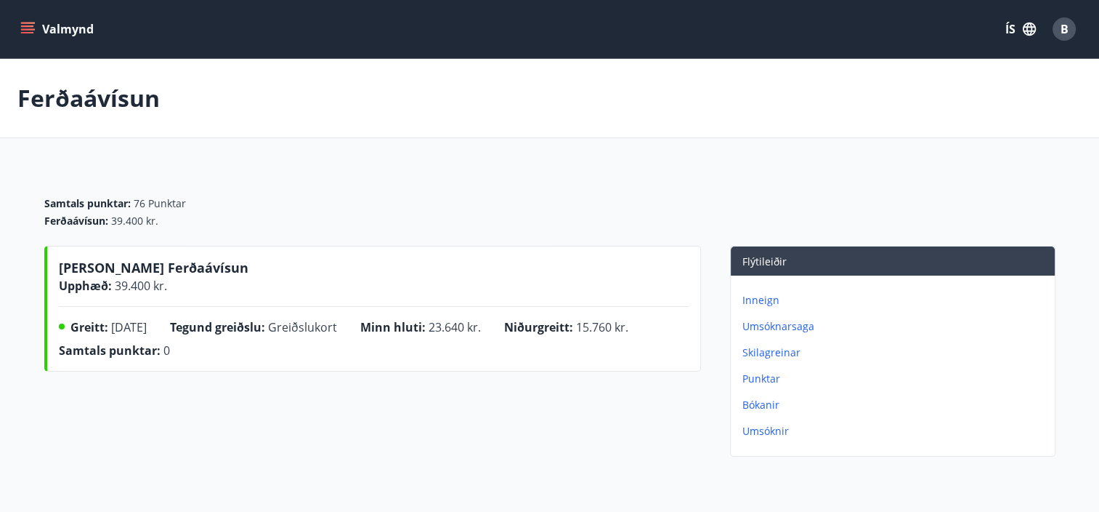
click at [754, 302] on p "Inneign" at bounding box center [896, 300] width 307 height 15
